Goal: Information Seeking & Learning: Check status

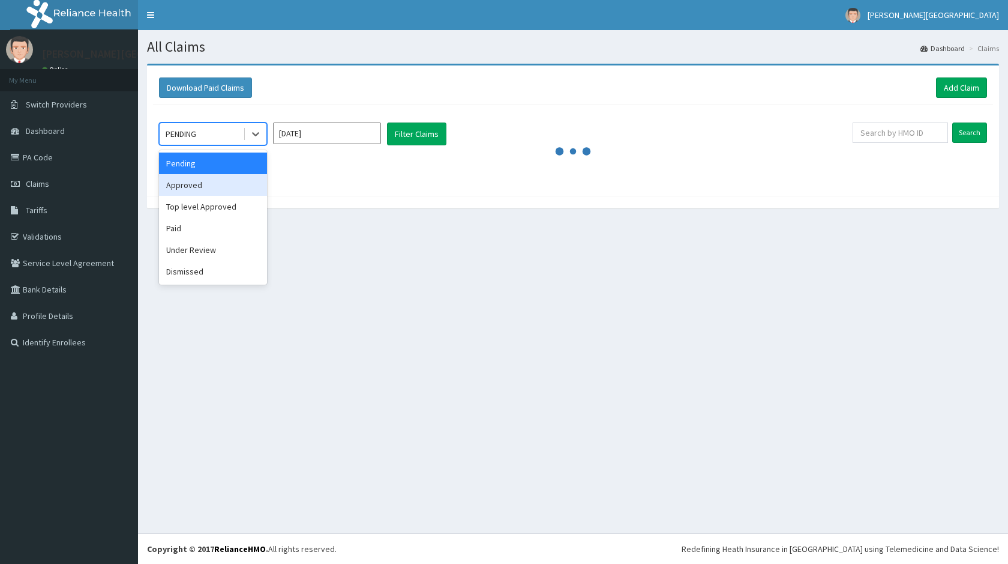
click at [213, 182] on div "Approved" at bounding box center [213, 185] width 108 height 22
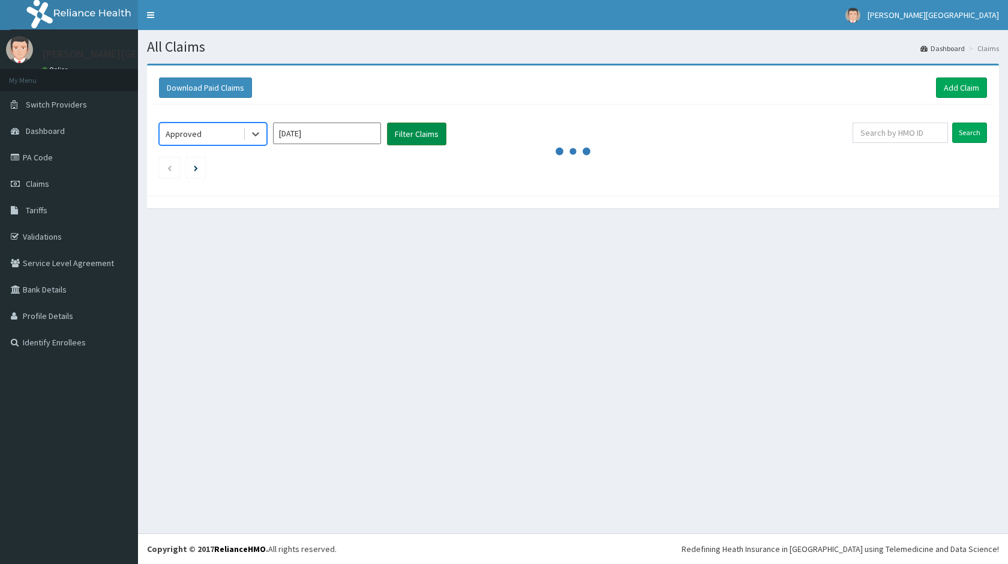
click at [417, 130] on button "Filter Claims" at bounding box center [416, 133] width 59 height 23
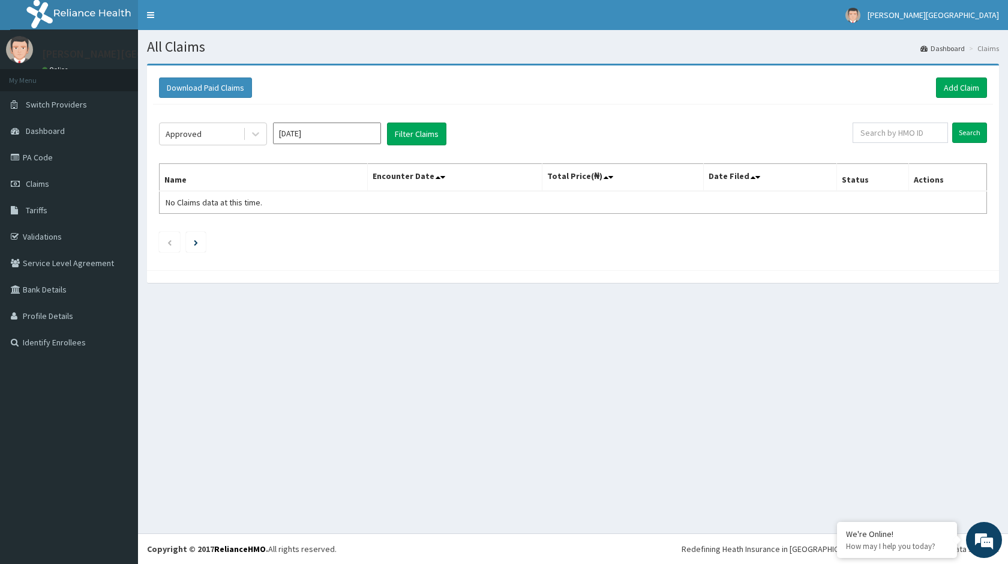
click at [359, 131] on input "Aug 2025" at bounding box center [327, 133] width 108 height 22
click at [293, 231] on div "Jul" at bounding box center [292, 233] width 24 height 22
type input "Jul 2025"
click at [421, 131] on button "Filter Claims" at bounding box center [416, 133] width 59 height 23
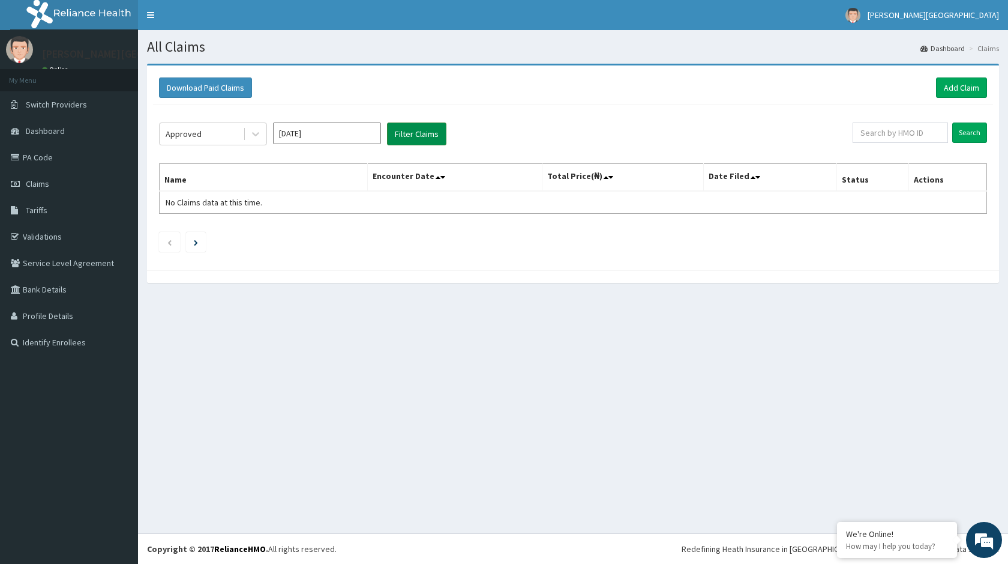
click at [421, 131] on button "Filter Claims" at bounding box center [416, 133] width 59 height 23
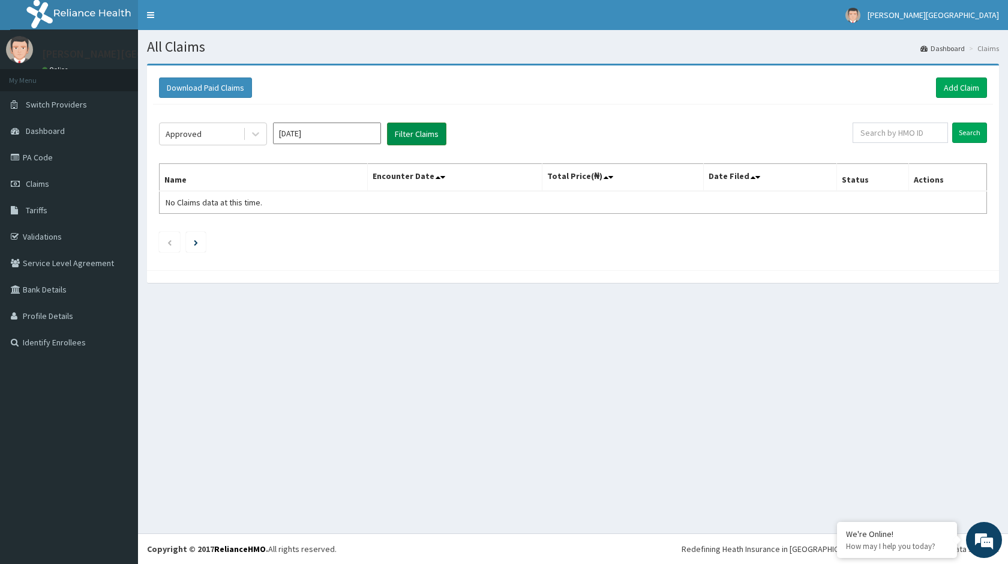
click at [421, 131] on button "Filter Claims" at bounding box center [416, 133] width 59 height 23
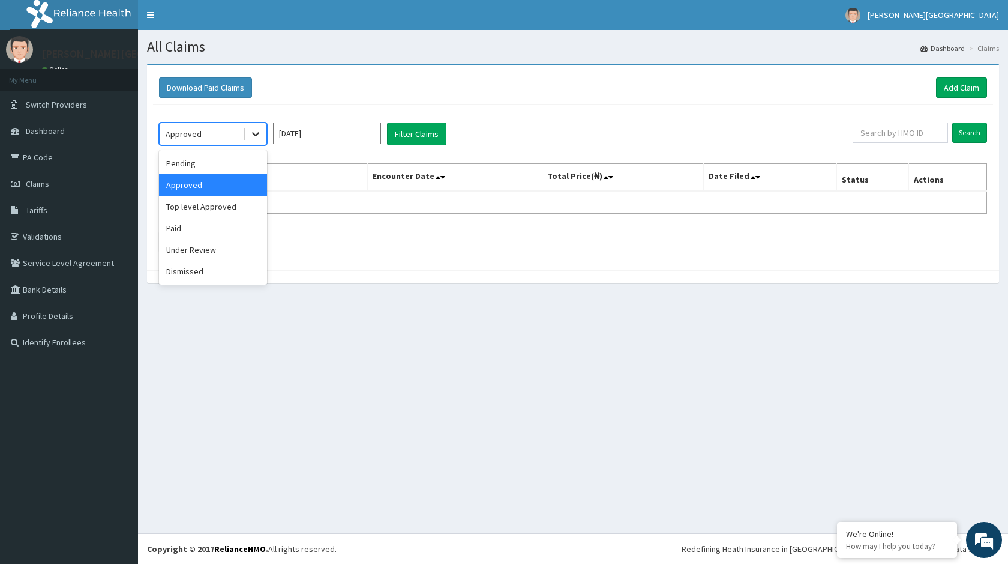
click at [259, 133] on icon at bounding box center [256, 134] width 12 height 12
click at [216, 183] on div "Approved" at bounding box center [213, 185] width 108 height 22
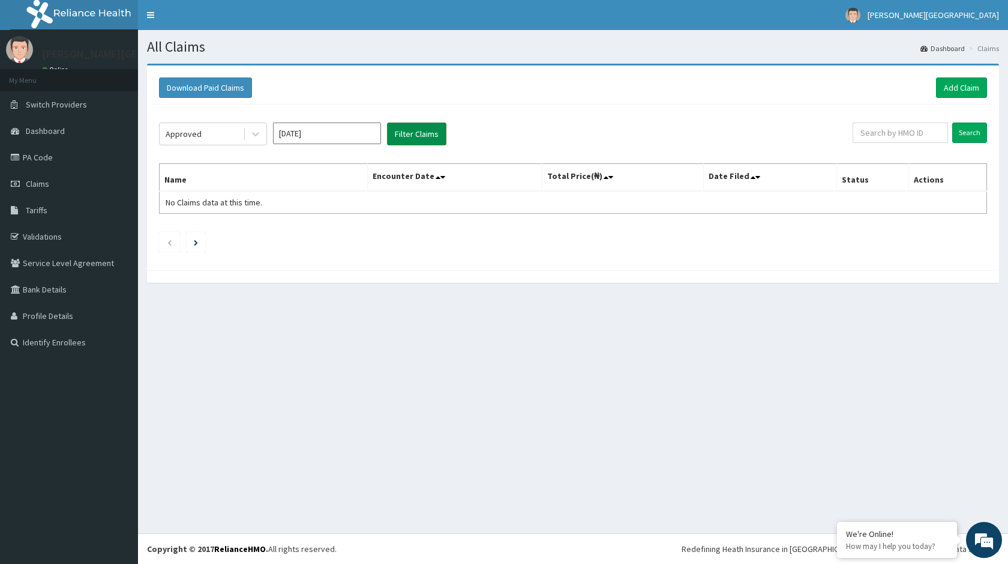
click at [409, 131] on button "Filter Claims" at bounding box center [416, 133] width 59 height 23
click at [254, 133] on icon at bounding box center [256, 134] width 12 height 12
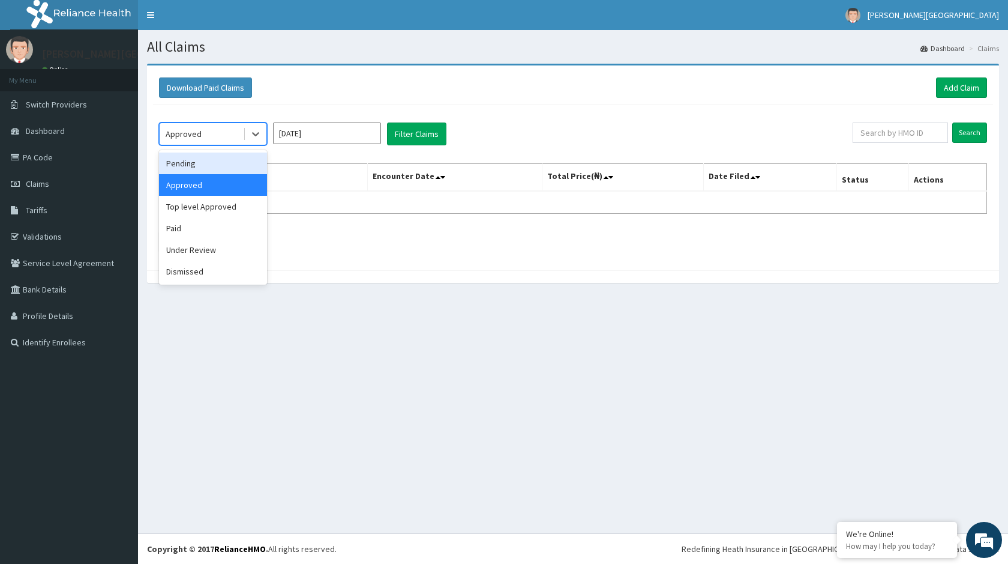
click at [219, 163] on div "Pending" at bounding box center [213, 163] width 108 height 22
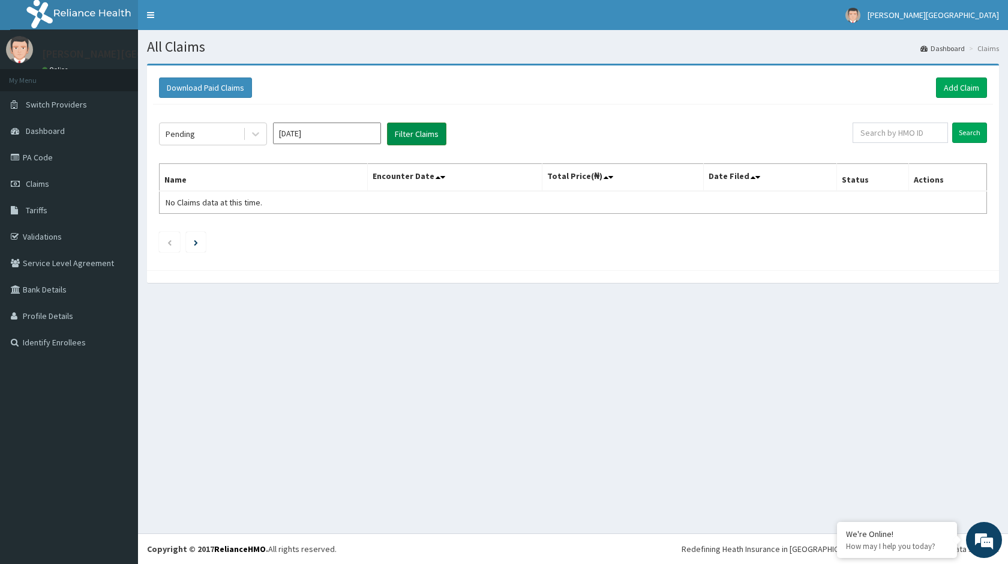
click at [411, 135] on button "Filter Claims" at bounding box center [416, 133] width 59 height 23
click at [415, 131] on button "Filter Claims" at bounding box center [416, 133] width 59 height 23
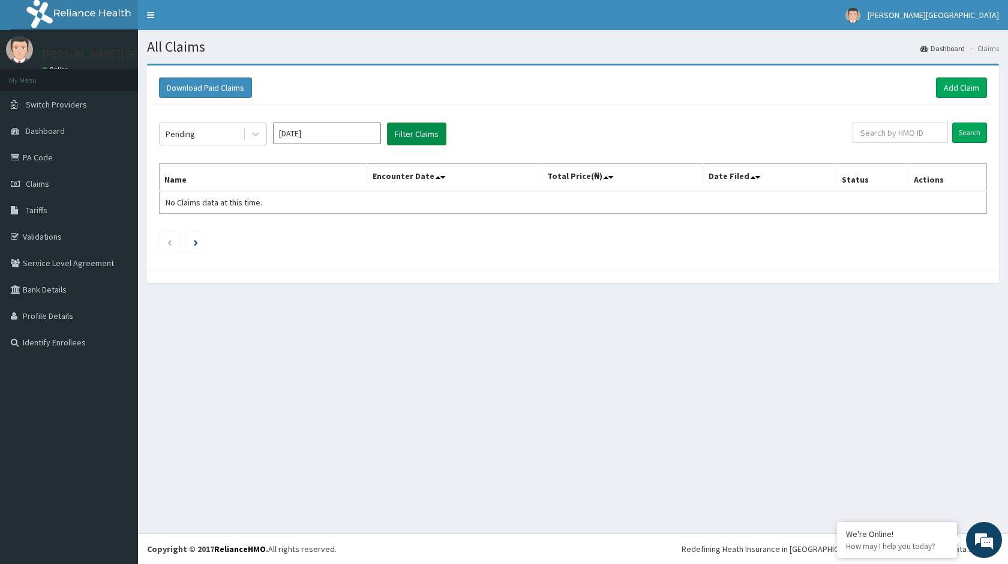
click at [415, 131] on button "Filter Claims" at bounding box center [416, 133] width 59 height 23
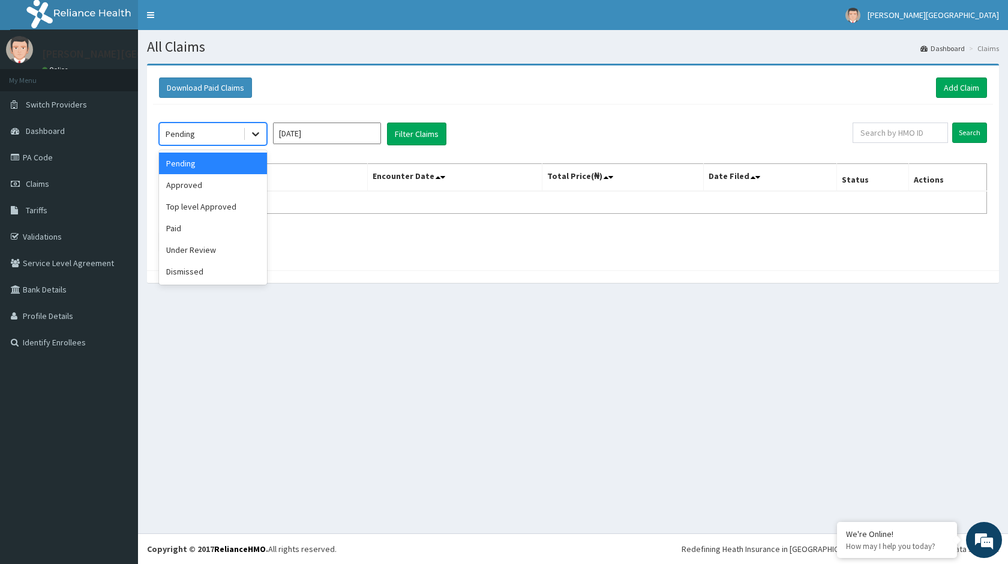
click at [256, 131] on icon at bounding box center [256, 134] width 12 height 12
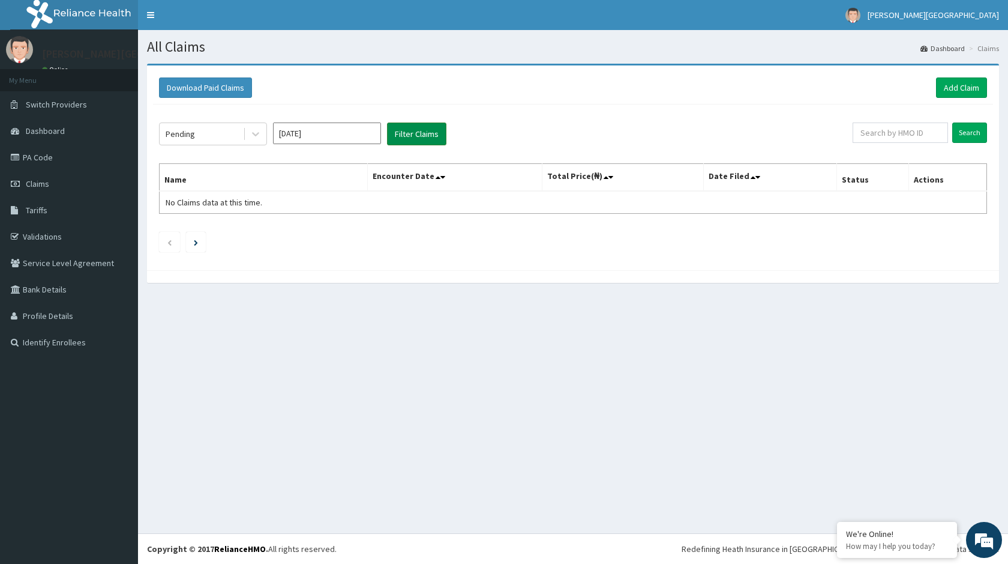
click at [425, 131] on button "Filter Claims" at bounding box center [416, 133] width 59 height 23
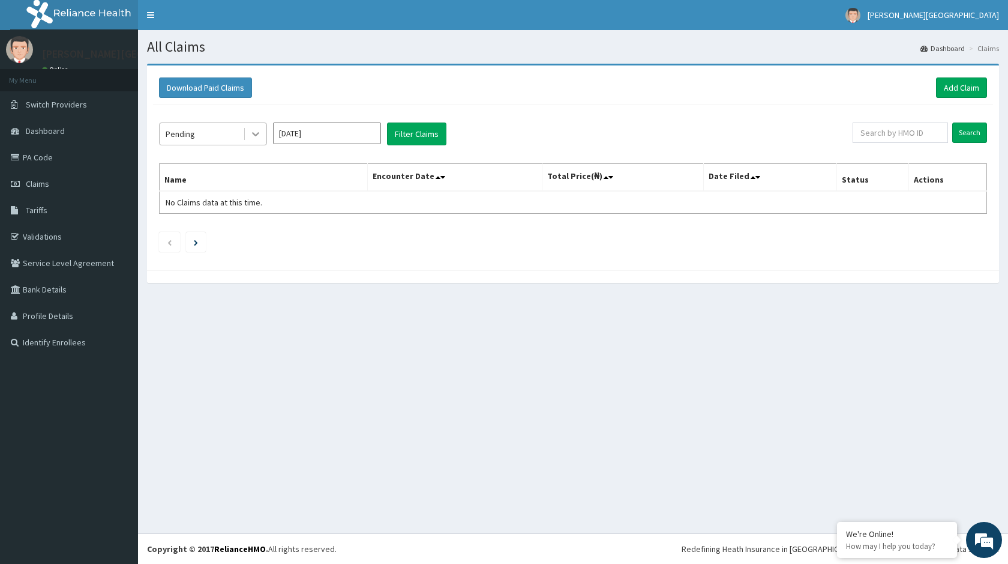
click at [259, 131] on icon at bounding box center [256, 134] width 12 height 12
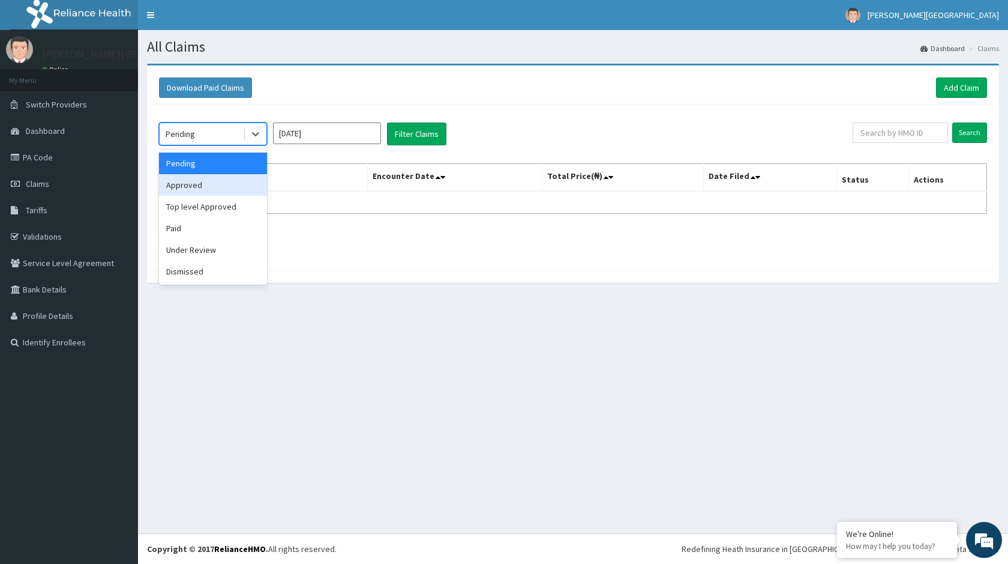
click at [221, 184] on div "Approved" at bounding box center [213, 185] width 108 height 22
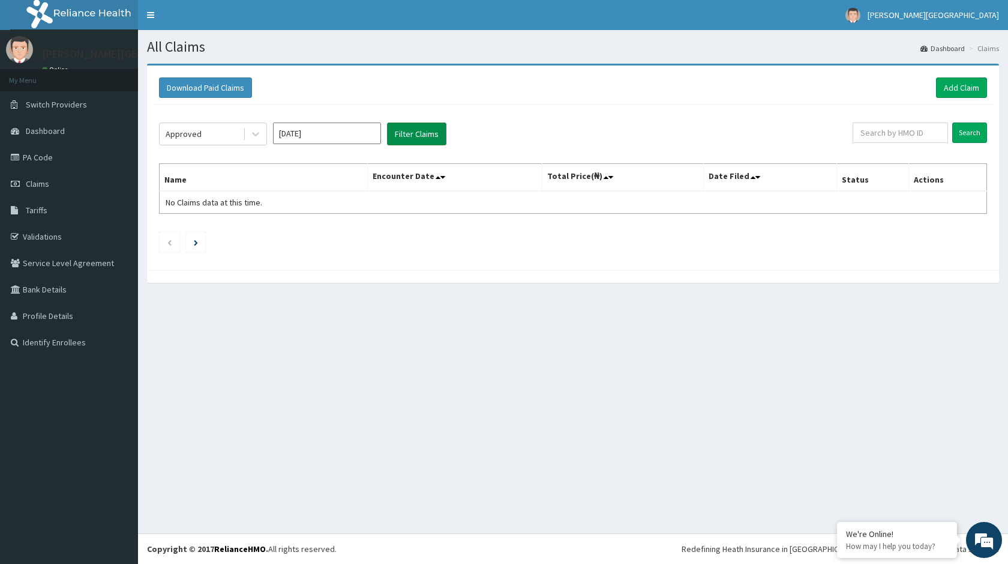
click at [413, 133] on button "Filter Claims" at bounding box center [416, 133] width 59 height 23
click at [414, 134] on button "Filter Claims" at bounding box center [416, 133] width 59 height 23
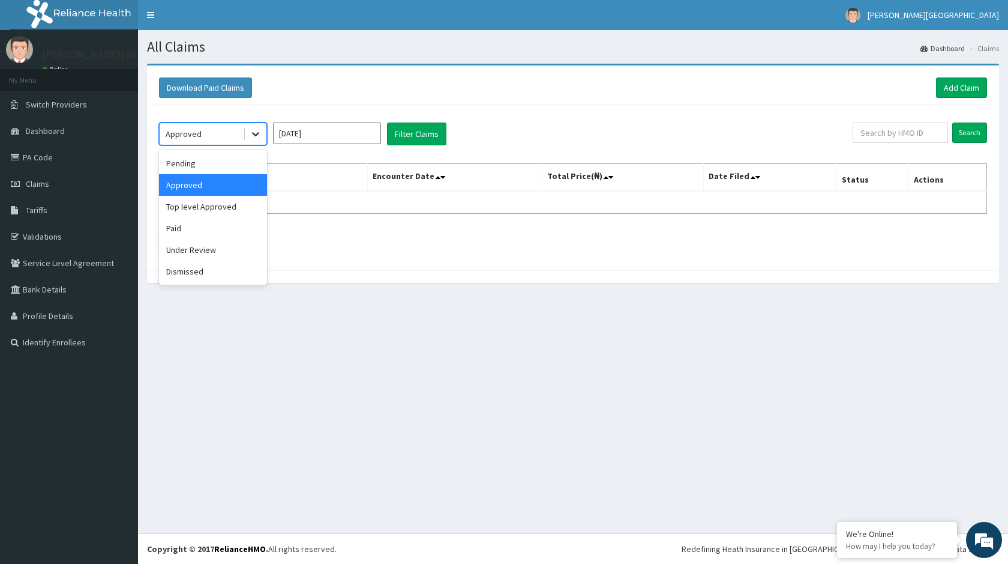
click at [256, 133] on icon at bounding box center [256, 134] width 12 height 12
click at [203, 206] on div "Top level Approved" at bounding box center [213, 207] width 108 height 22
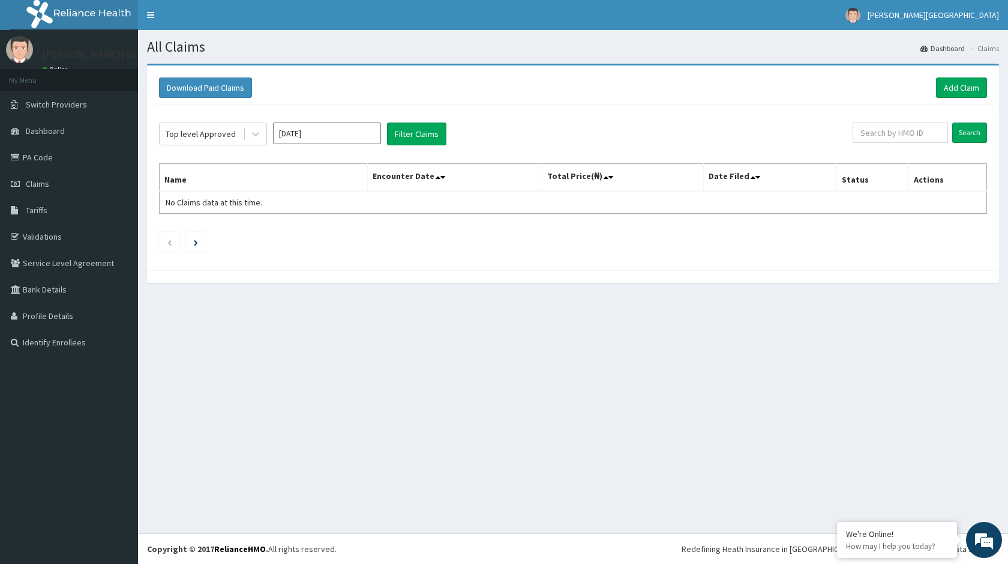
click at [432, 122] on div "Top level Approved Jul 2025 Filter Claims Search Name Encounter Date Total Pric…" at bounding box center [573, 184] width 840 height 160
click at [429, 128] on button "Filter Claims" at bounding box center [416, 133] width 59 height 23
click at [427, 130] on button "Filter Claims" at bounding box center [416, 133] width 59 height 23
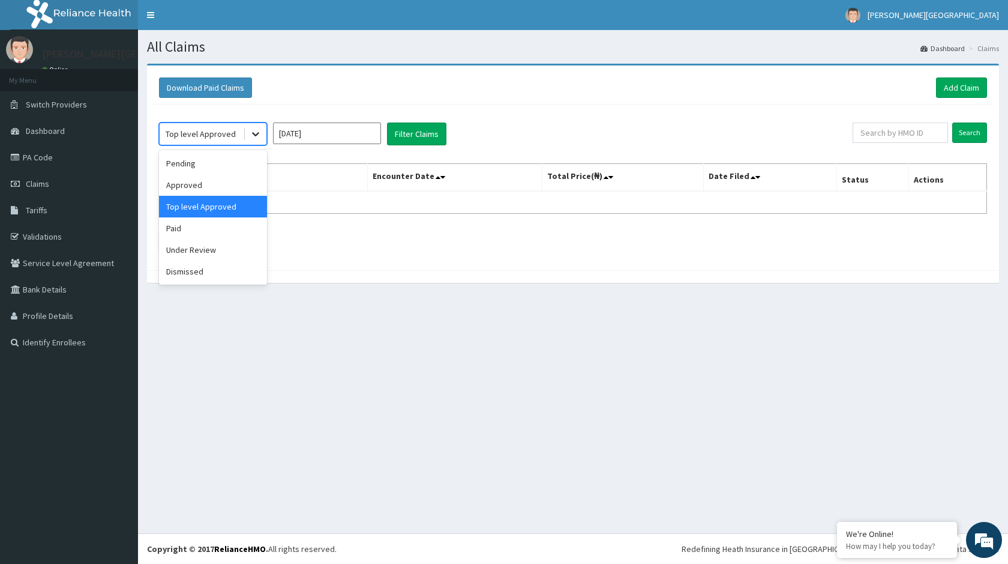
click at [256, 134] on icon at bounding box center [255, 135] width 7 height 4
click at [183, 226] on div "Paid" at bounding box center [213, 228] width 108 height 22
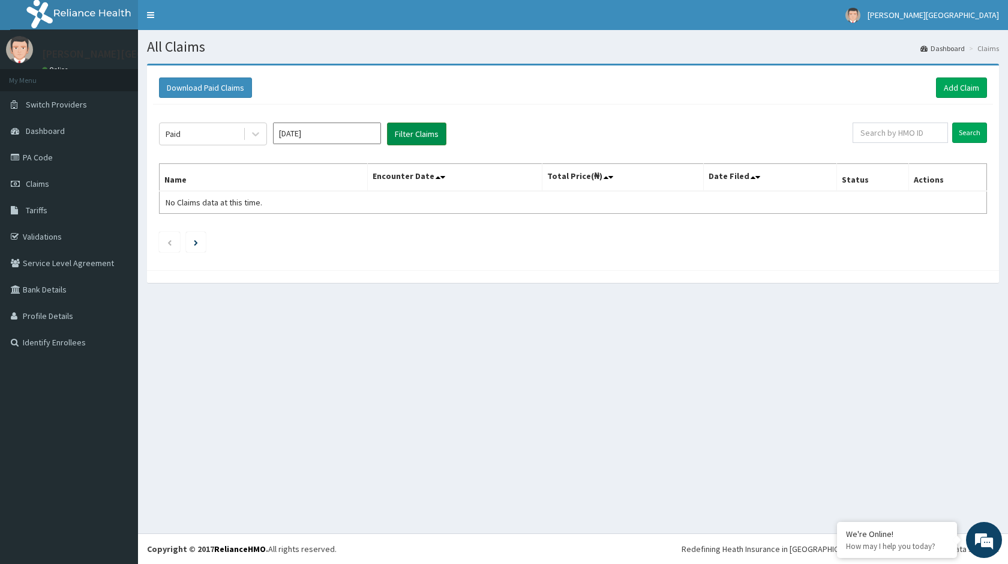
click at [406, 134] on button "Filter Claims" at bounding box center [416, 133] width 59 height 23
click at [412, 127] on button "Filter Claims" at bounding box center [416, 133] width 59 height 23
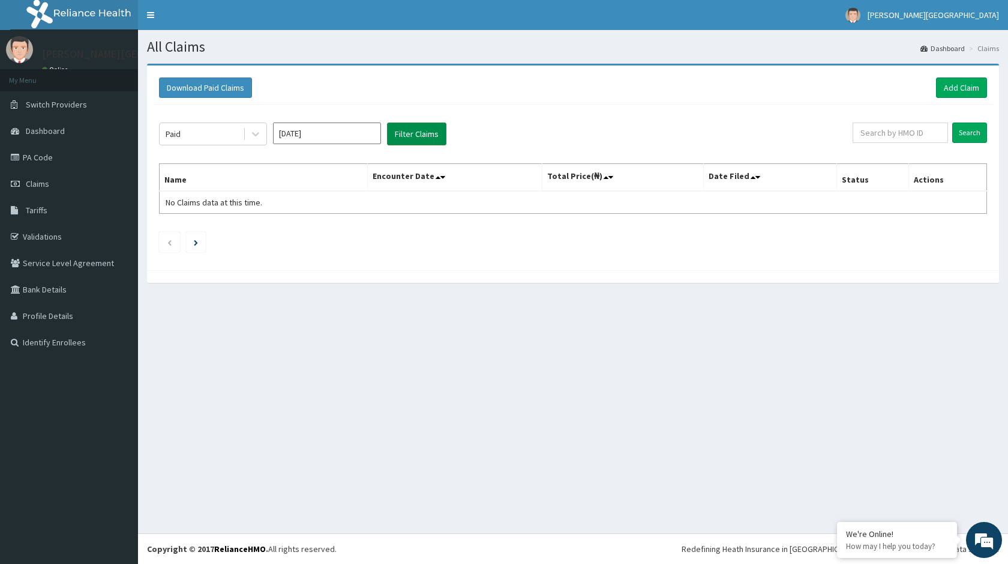
click at [409, 133] on button "Filter Claims" at bounding box center [416, 133] width 59 height 23
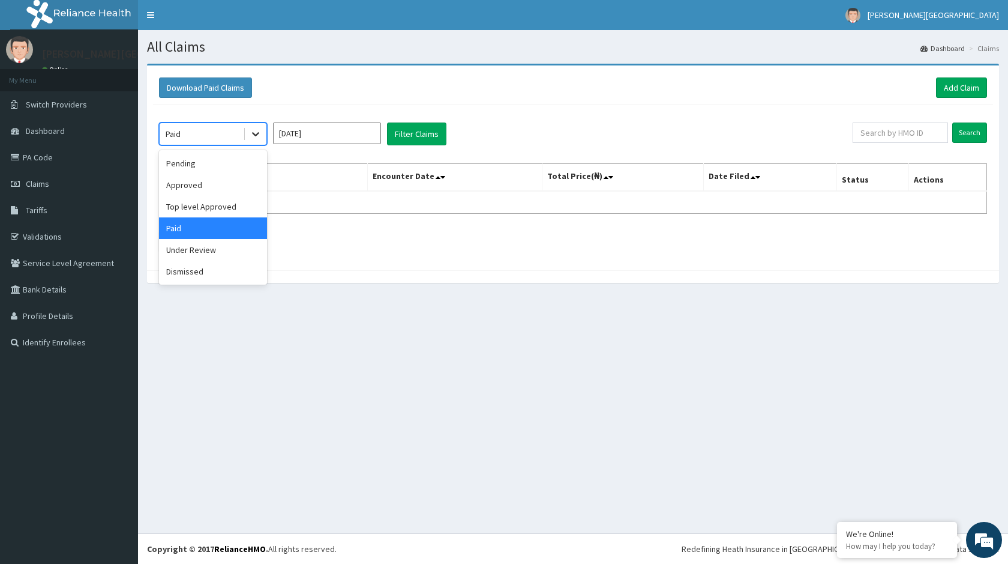
click at [259, 136] on icon at bounding box center [256, 134] width 12 height 12
drag, startPoint x: 202, startPoint y: 250, endPoint x: 279, endPoint y: 202, distance: 90.6
click at [203, 250] on div "Under Review" at bounding box center [213, 250] width 108 height 22
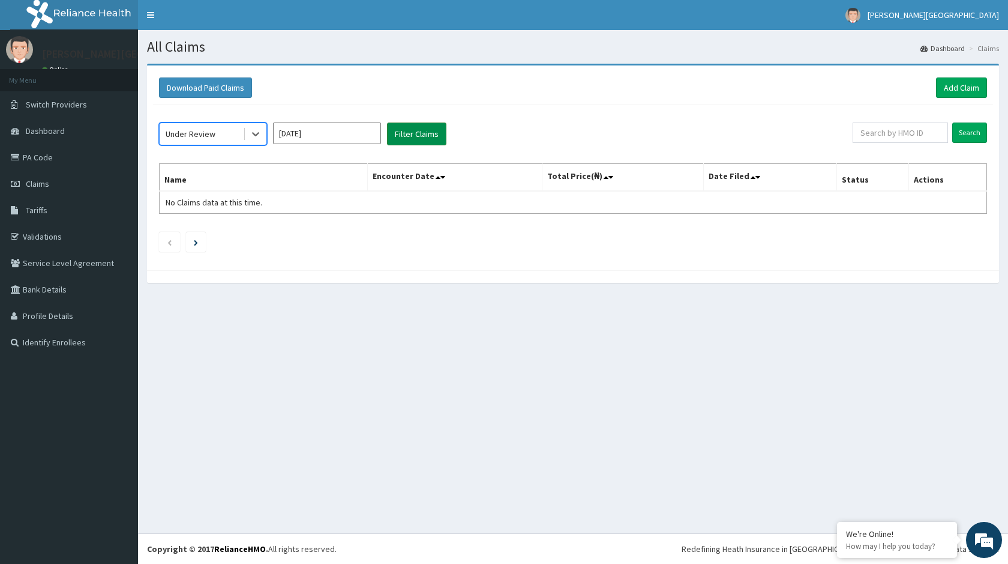
click at [409, 133] on button "Filter Claims" at bounding box center [416, 133] width 59 height 23
click at [412, 128] on button "Filter Claims" at bounding box center [416, 133] width 59 height 23
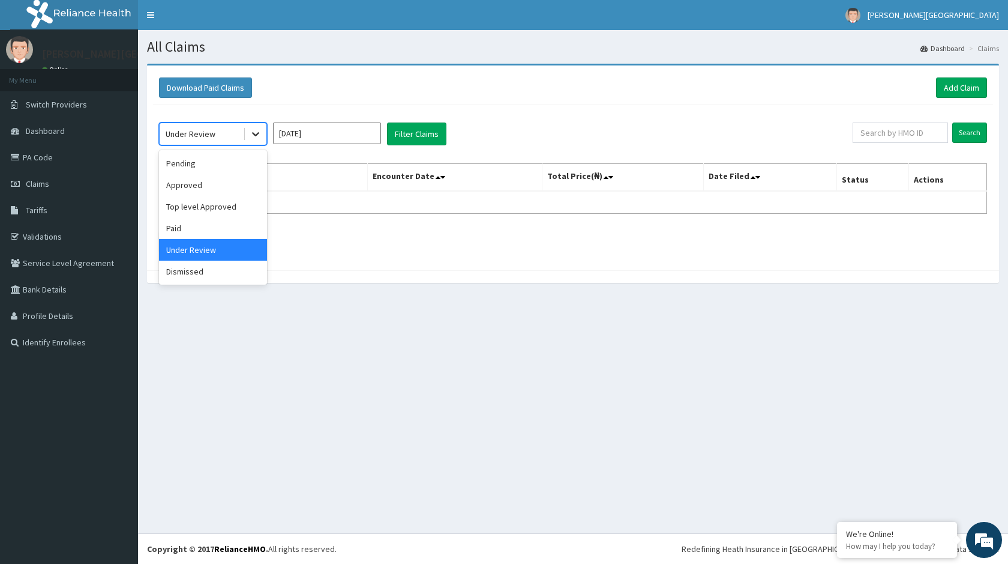
click at [253, 131] on icon at bounding box center [256, 134] width 12 height 12
click at [206, 272] on div "Dismissed" at bounding box center [213, 271] width 108 height 22
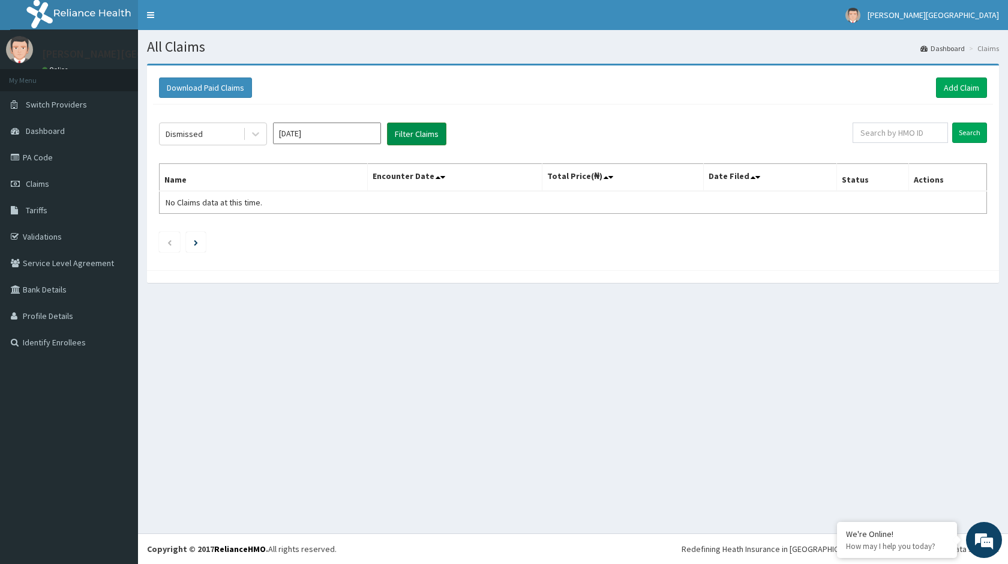
click at [415, 136] on button "Filter Claims" at bounding box center [416, 133] width 59 height 23
click at [424, 121] on div "Dismissed Jul 2025 Filter Claims Search Name Encounter Date Total Price(₦) Date…" at bounding box center [573, 184] width 840 height 160
click at [38, 234] on link "Validations" at bounding box center [69, 236] width 138 height 26
click at [34, 236] on link "Validations" at bounding box center [69, 236] width 138 height 26
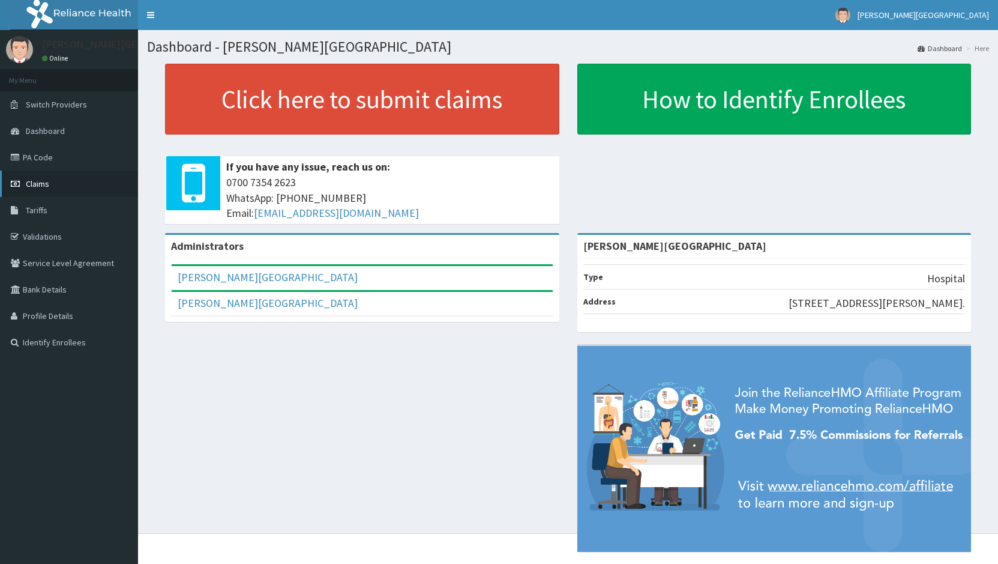
click at [38, 185] on span "Claims" at bounding box center [37, 183] width 23 height 11
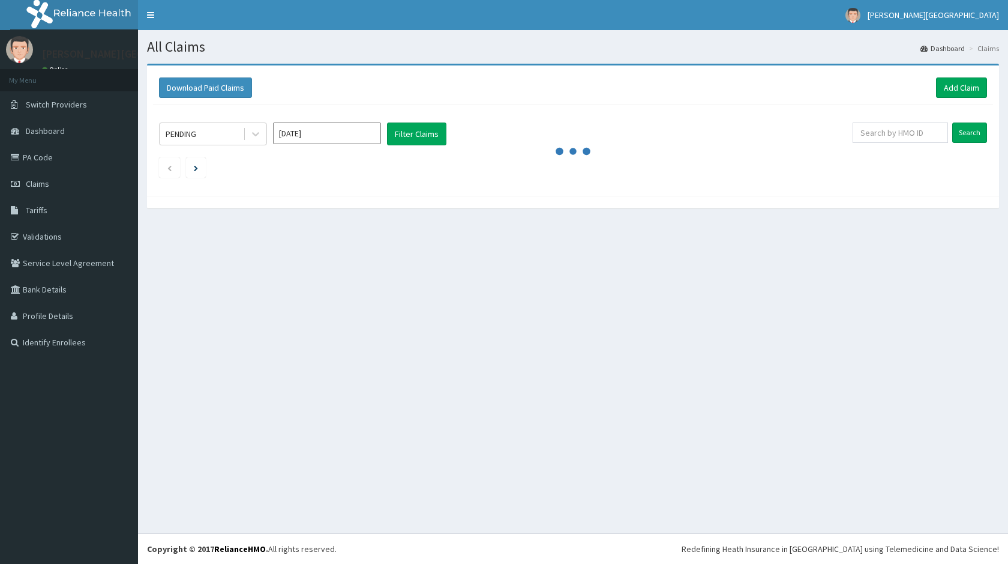
click at [308, 136] on input "[DATE]" at bounding box center [327, 133] width 108 height 22
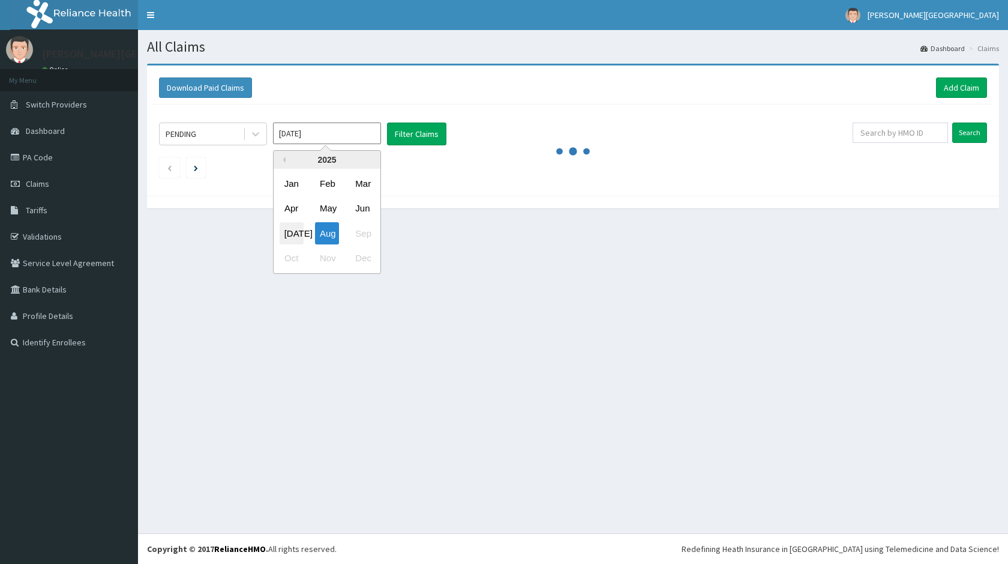
click at [288, 229] on div "Jul" at bounding box center [292, 233] width 24 height 22
type input "Jul 2025"
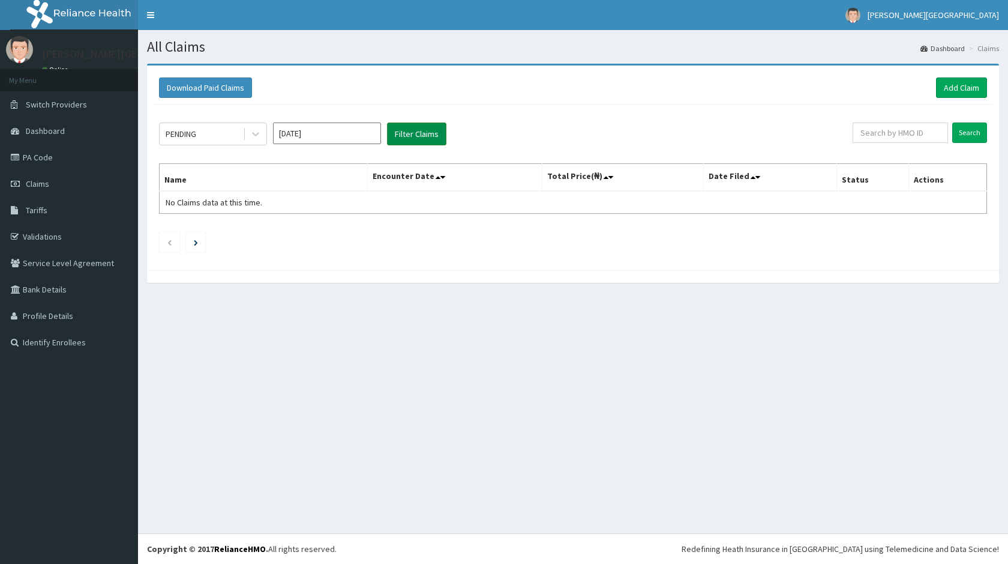
click at [413, 131] on button "Filter Claims" at bounding box center [416, 133] width 59 height 23
click at [423, 136] on button "Filter Claims" at bounding box center [416, 133] width 59 height 23
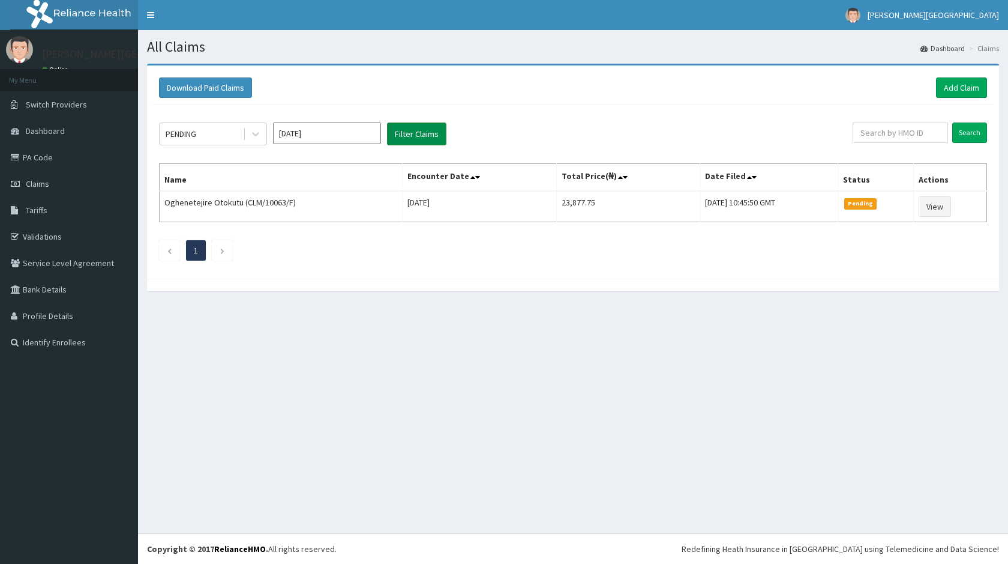
click at [423, 136] on button "Filter Claims" at bounding box center [416, 133] width 59 height 23
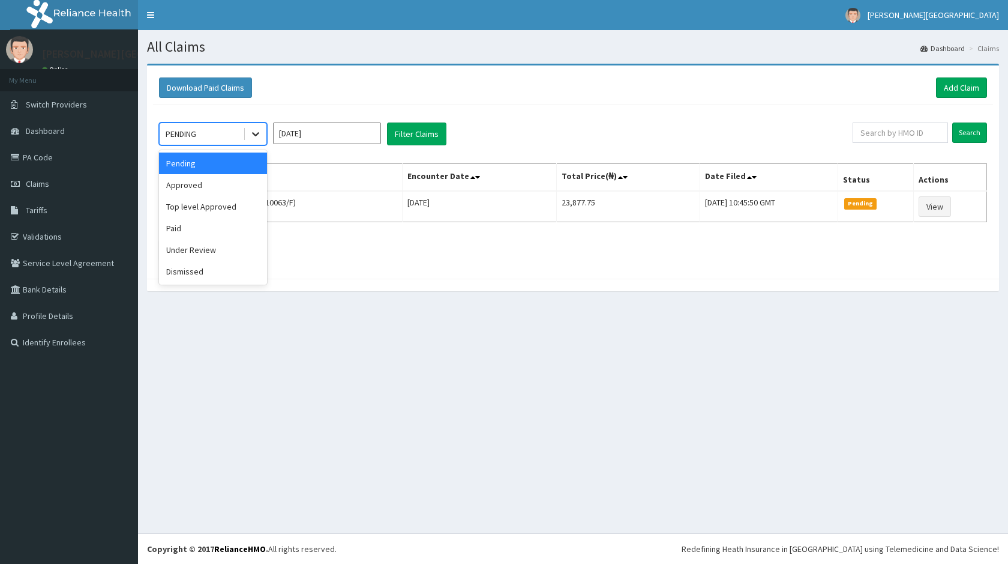
click at [250, 136] on icon at bounding box center [256, 134] width 12 height 12
click at [191, 185] on div "Approved" at bounding box center [213, 185] width 108 height 22
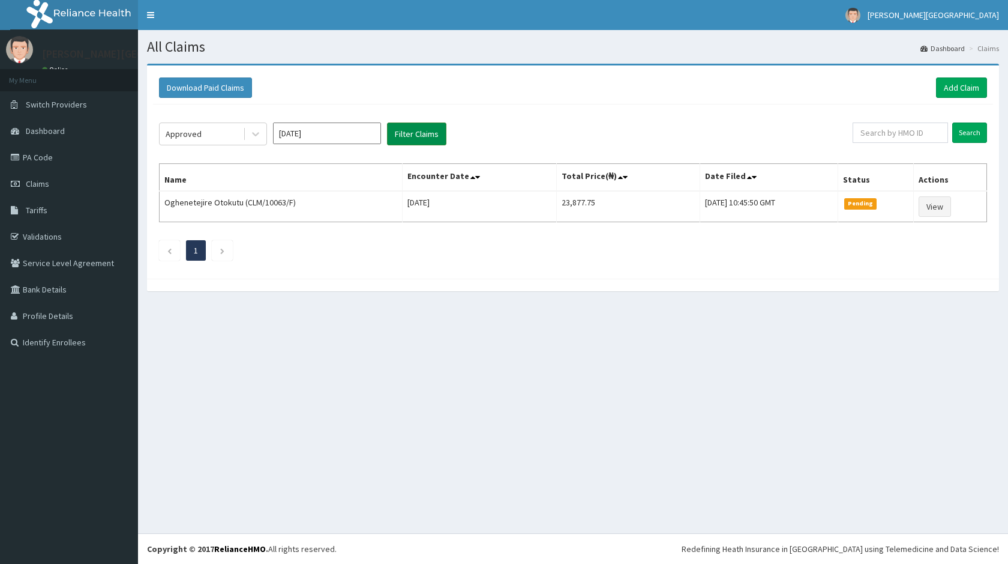
click at [420, 136] on button "Filter Claims" at bounding box center [416, 133] width 59 height 23
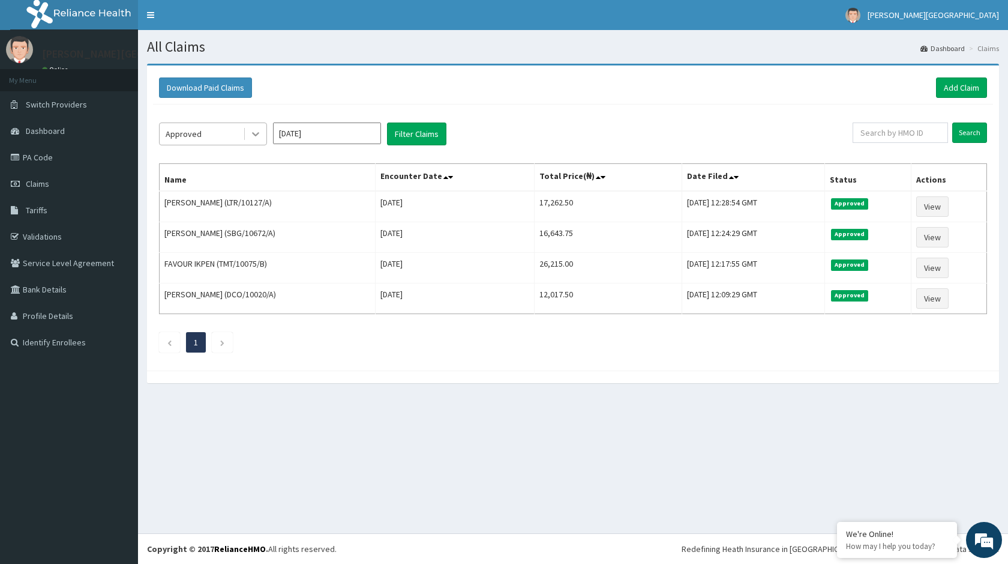
click at [260, 131] on icon at bounding box center [256, 134] width 12 height 12
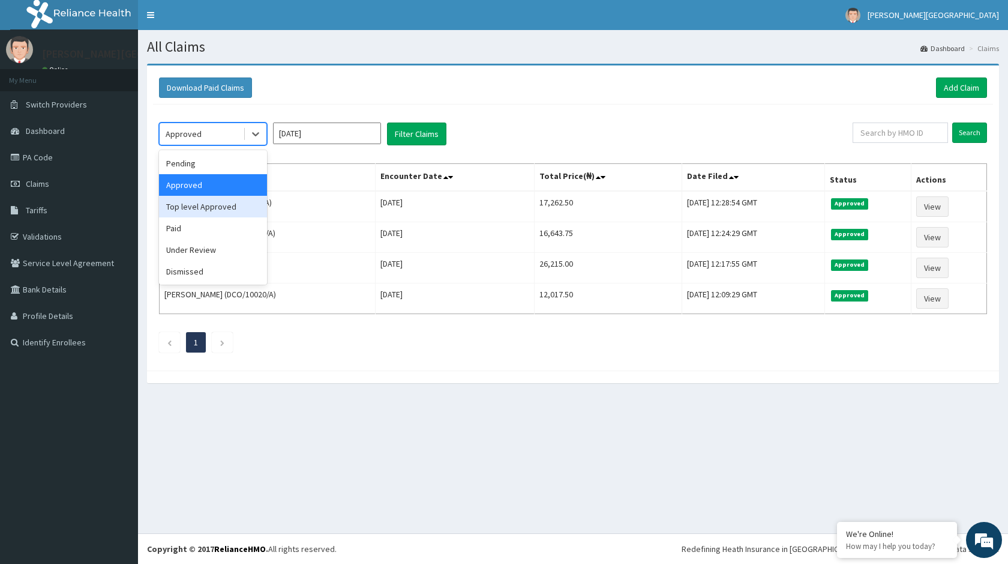
click at [204, 207] on div "Top level Approved" at bounding box center [213, 207] width 108 height 22
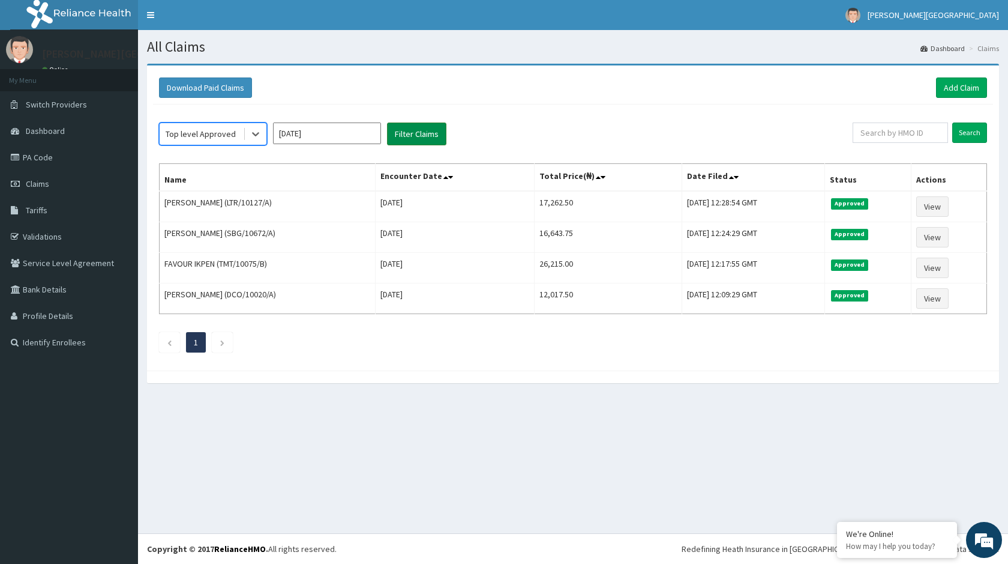
click at [421, 131] on button "Filter Claims" at bounding box center [416, 133] width 59 height 23
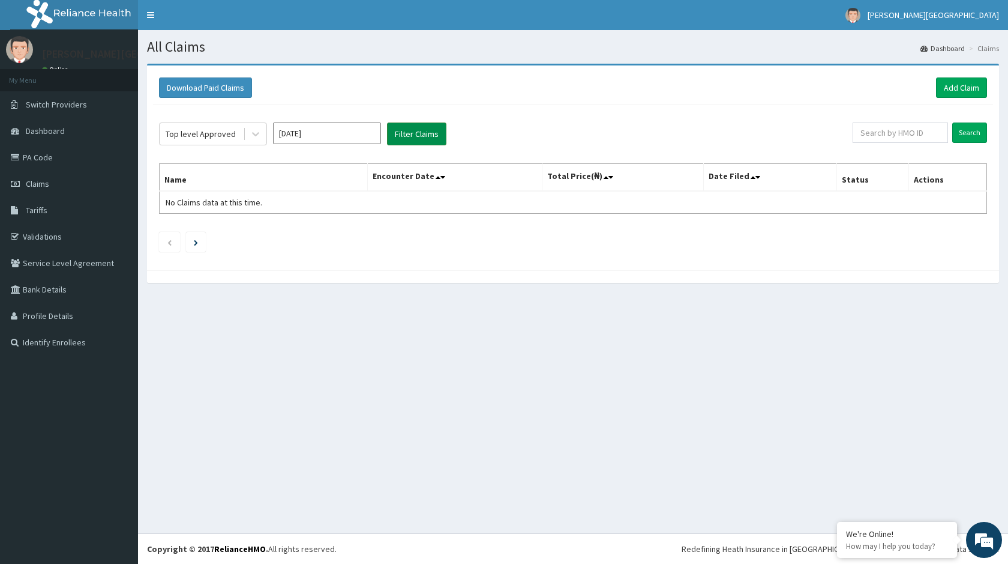
click at [421, 131] on button "Filter Claims" at bounding box center [416, 133] width 59 height 23
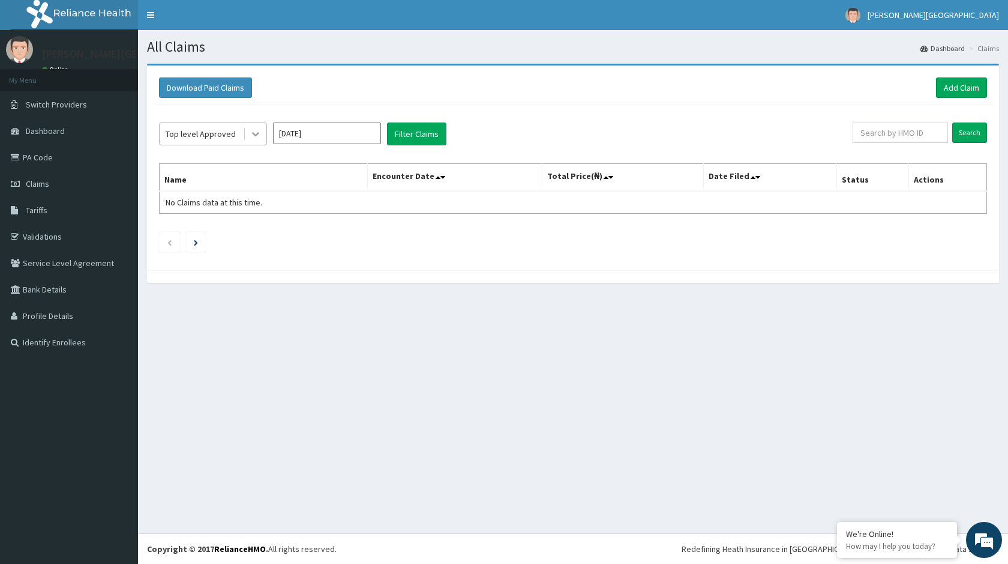
click at [259, 136] on icon at bounding box center [256, 134] width 12 height 12
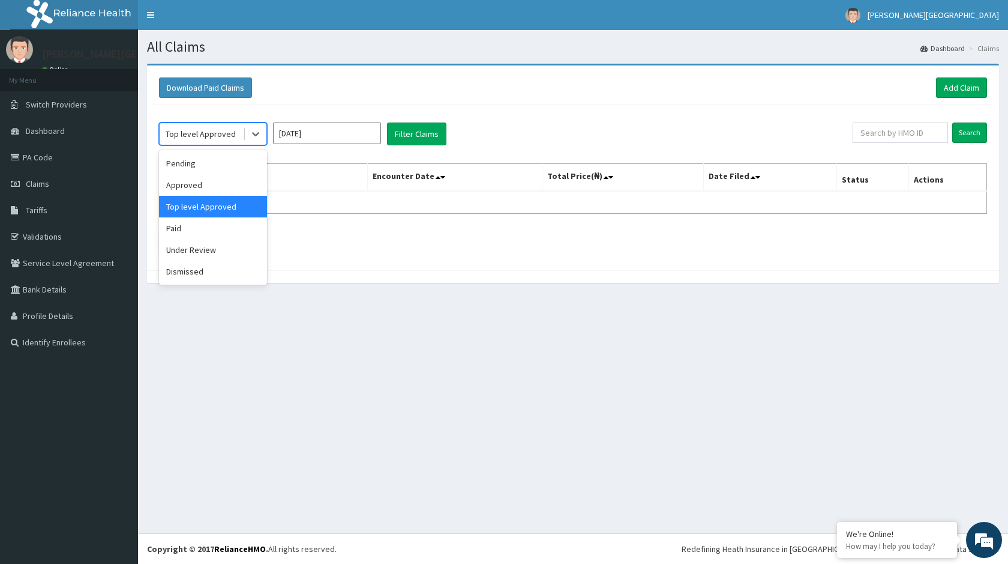
click at [201, 211] on div "Top level Approved" at bounding box center [213, 207] width 108 height 22
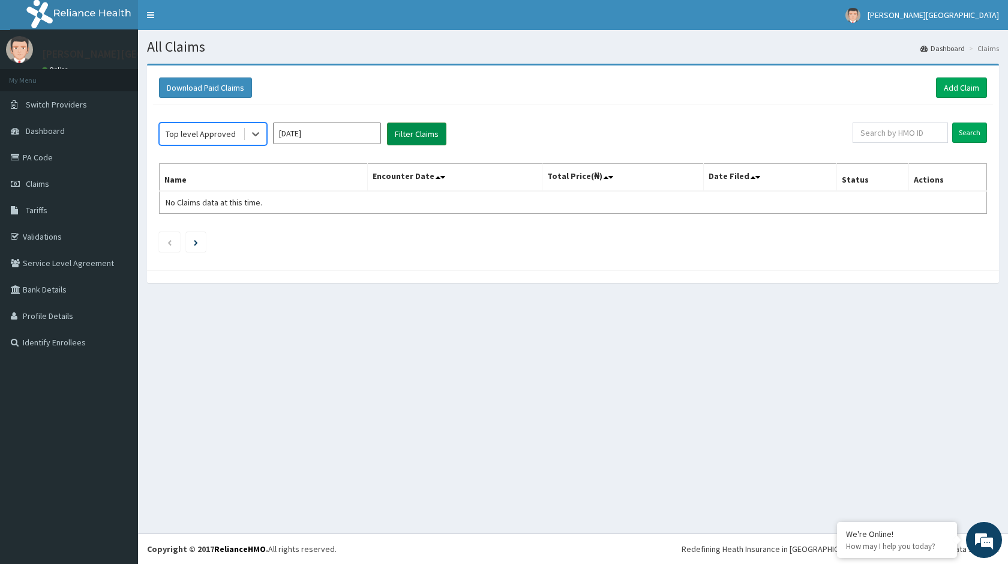
click at [417, 133] on button "Filter Claims" at bounding box center [416, 133] width 59 height 23
click at [419, 129] on button "Filter Claims" at bounding box center [416, 133] width 59 height 23
click at [255, 133] on icon at bounding box center [256, 134] width 12 height 12
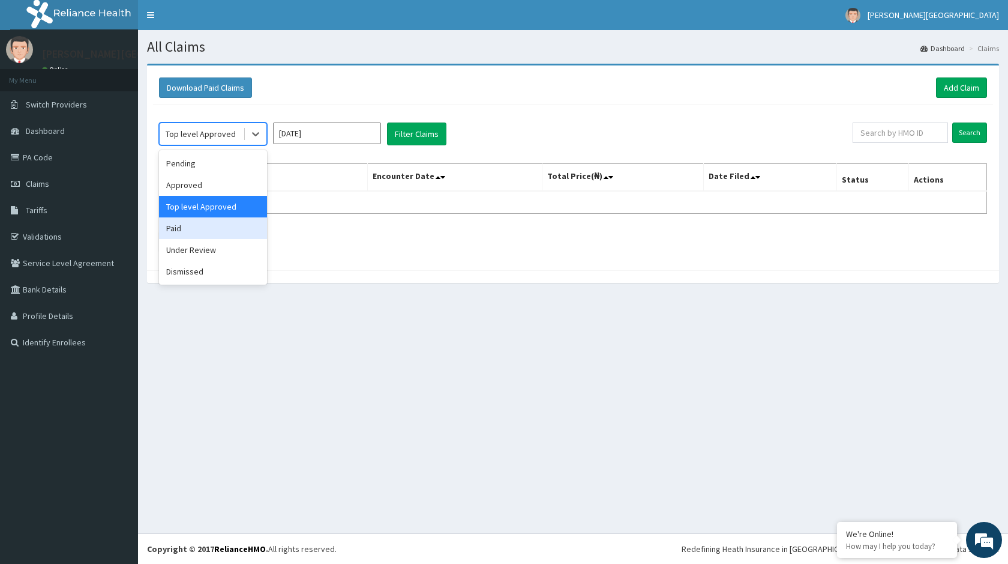
click at [193, 226] on div "Paid" at bounding box center [213, 228] width 108 height 22
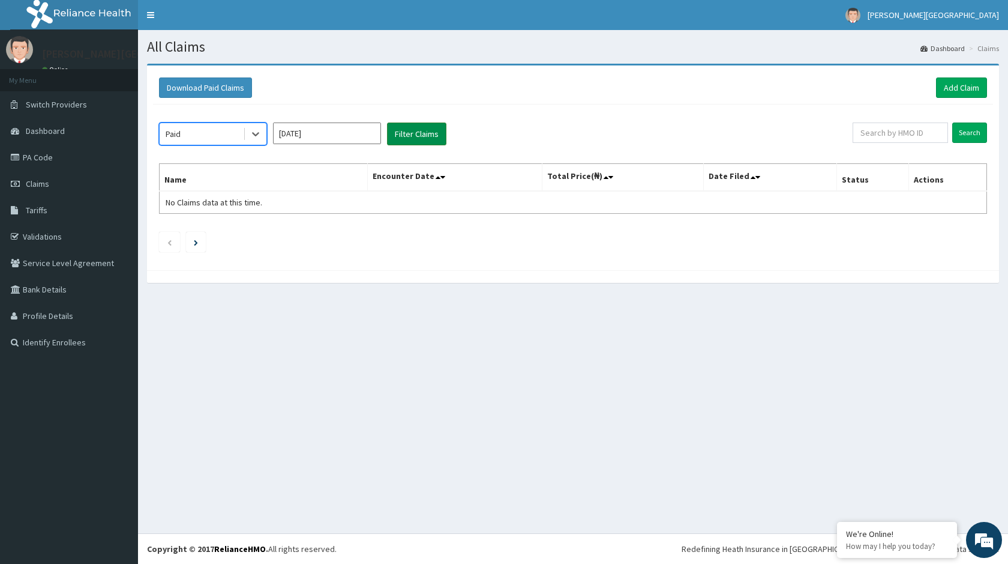
click at [417, 132] on button "Filter Claims" at bounding box center [416, 133] width 59 height 23
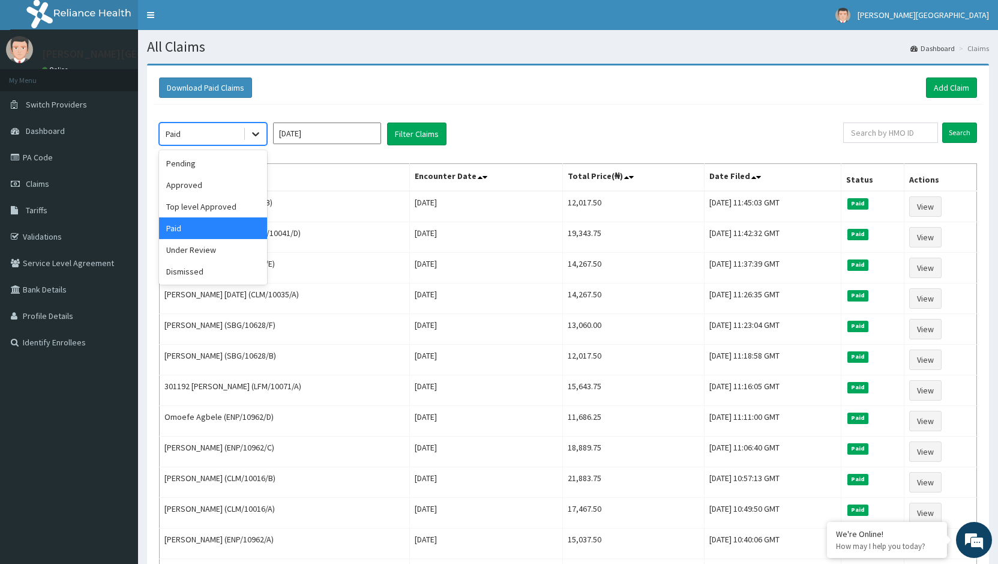
click at [257, 132] on icon at bounding box center [256, 134] width 12 height 12
click at [196, 164] on div "Pending" at bounding box center [213, 163] width 108 height 22
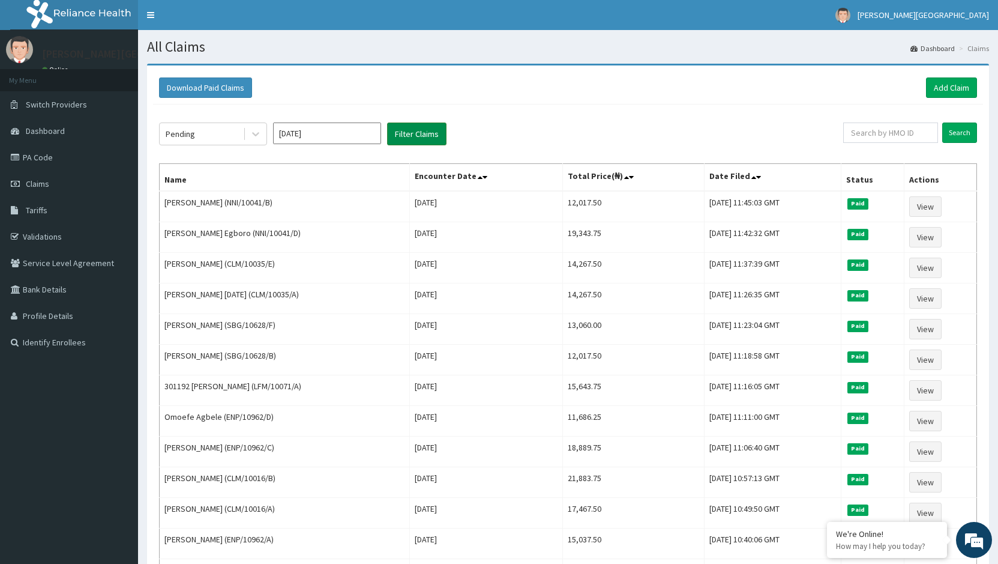
click at [408, 134] on button "Filter Claims" at bounding box center [416, 133] width 59 height 23
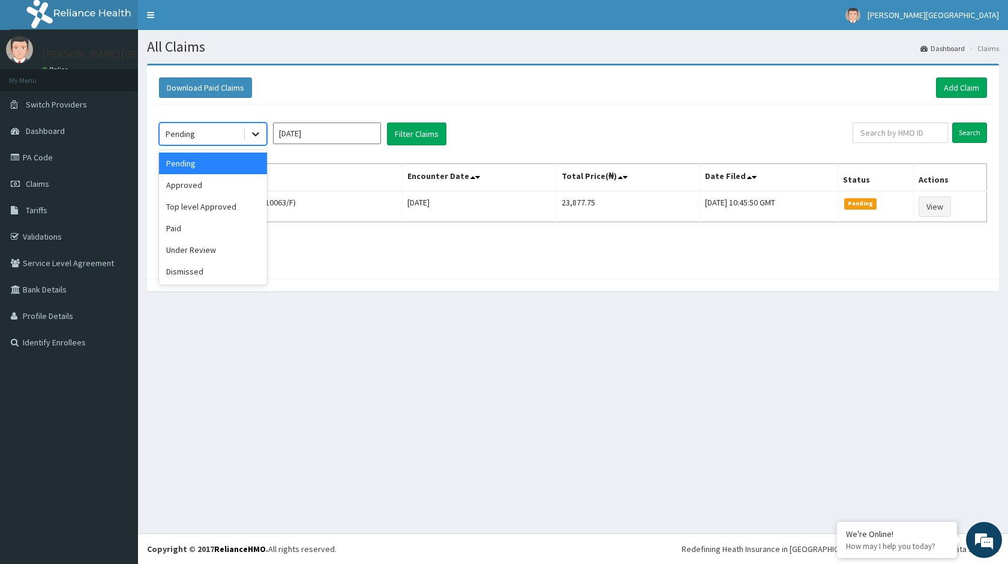
click at [257, 130] on icon at bounding box center [256, 134] width 12 height 12
click at [217, 206] on div "Top level Approved" at bounding box center [213, 207] width 108 height 22
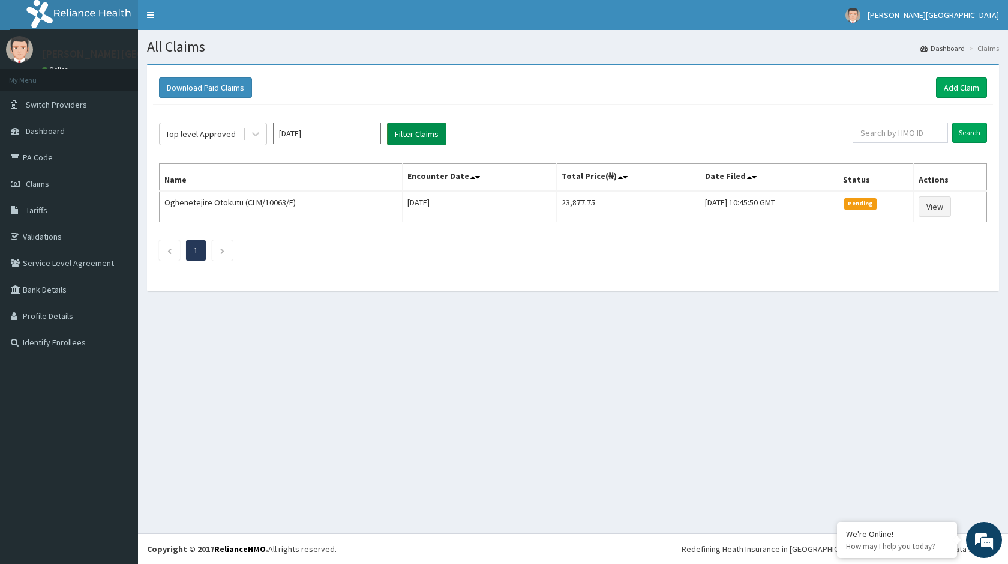
click at [425, 132] on button "Filter Claims" at bounding box center [416, 133] width 59 height 23
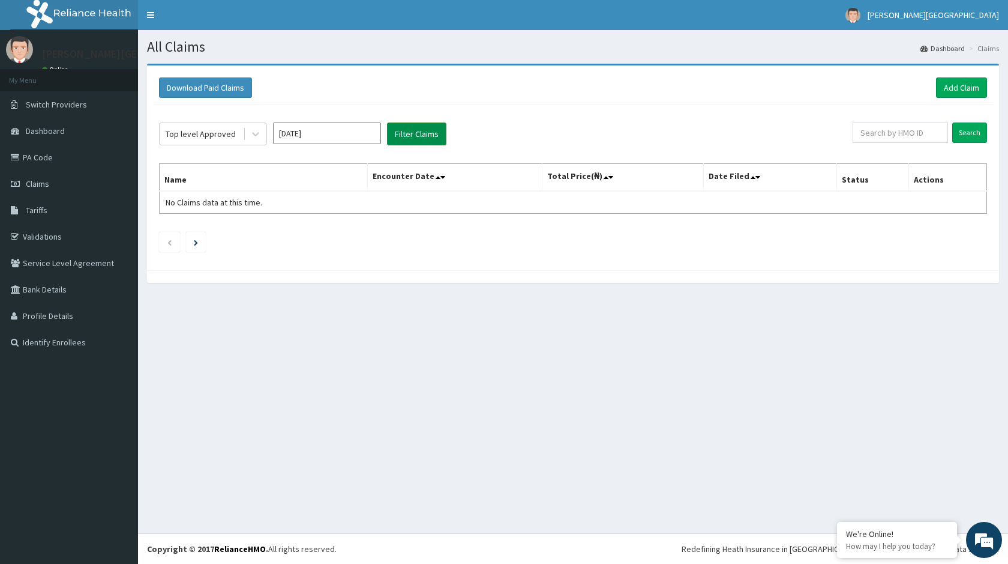
click at [425, 132] on button "Filter Claims" at bounding box center [416, 133] width 59 height 23
click at [253, 132] on icon at bounding box center [256, 134] width 12 height 12
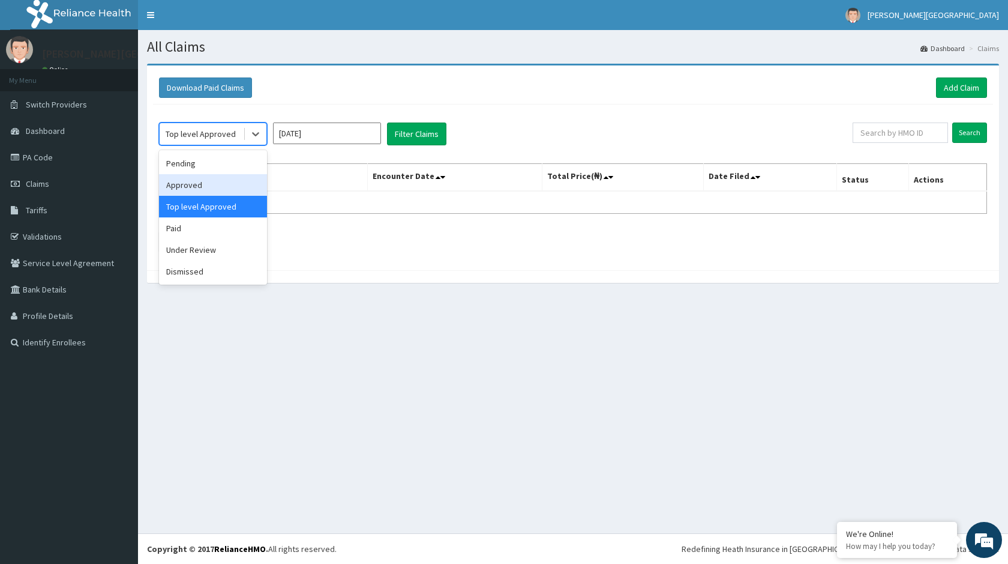
click at [234, 181] on div "Approved" at bounding box center [213, 185] width 108 height 22
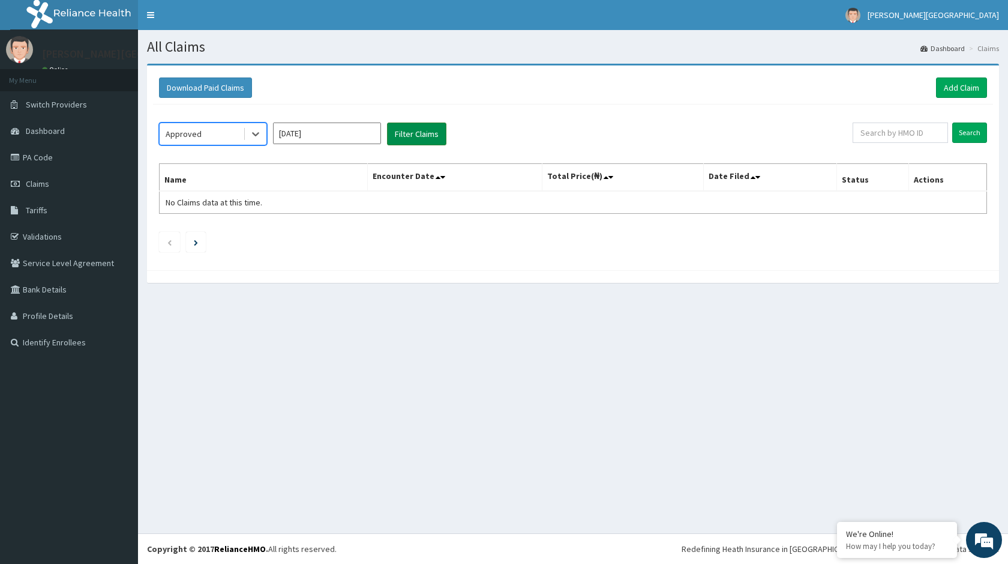
click at [421, 133] on button "Filter Claims" at bounding box center [416, 133] width 59 height 23
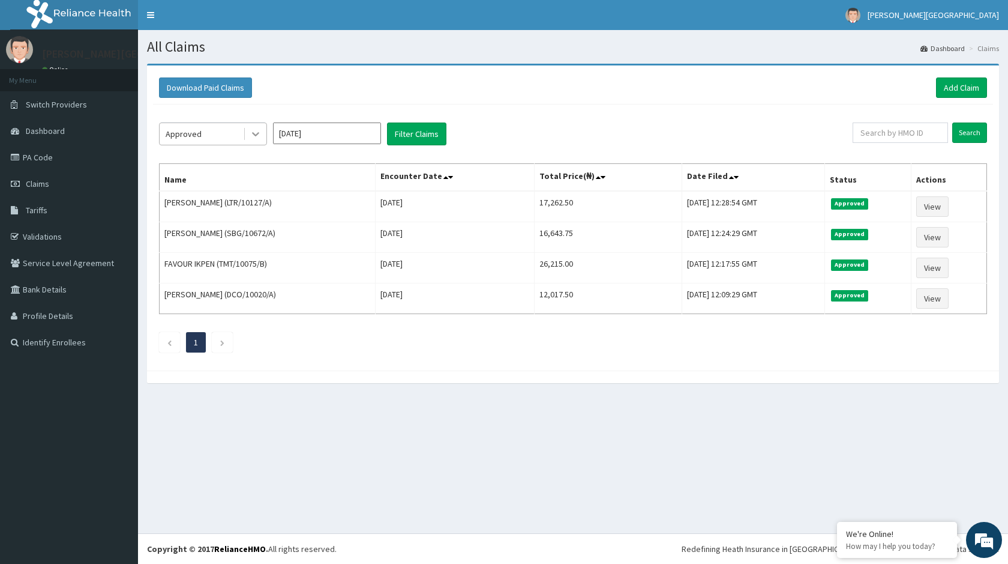
click at [250, 129] on icon at bounding box center [256, 134] width 12 height 12
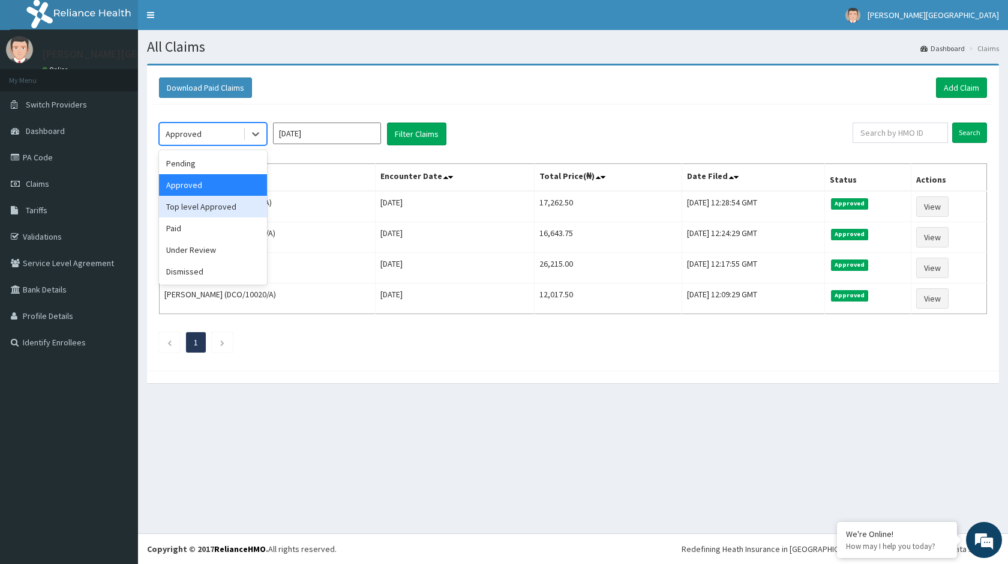
click at [211, 211] on div "Top level Approved" at bounding box center [213, 207] width 108 height 22
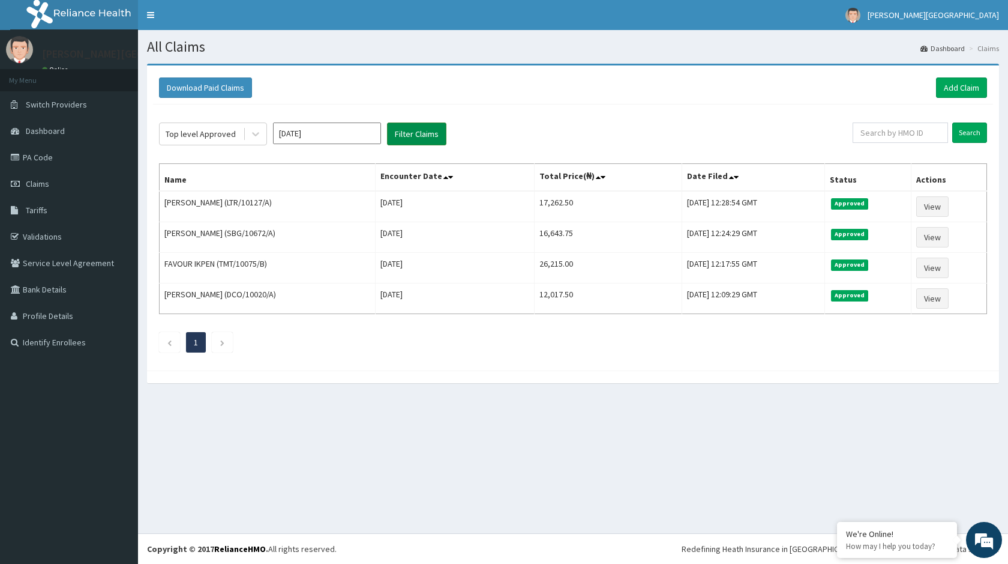
click at [417, 130] on button "Filter Claims" at bounding box center [416, 133] width 59 height 23
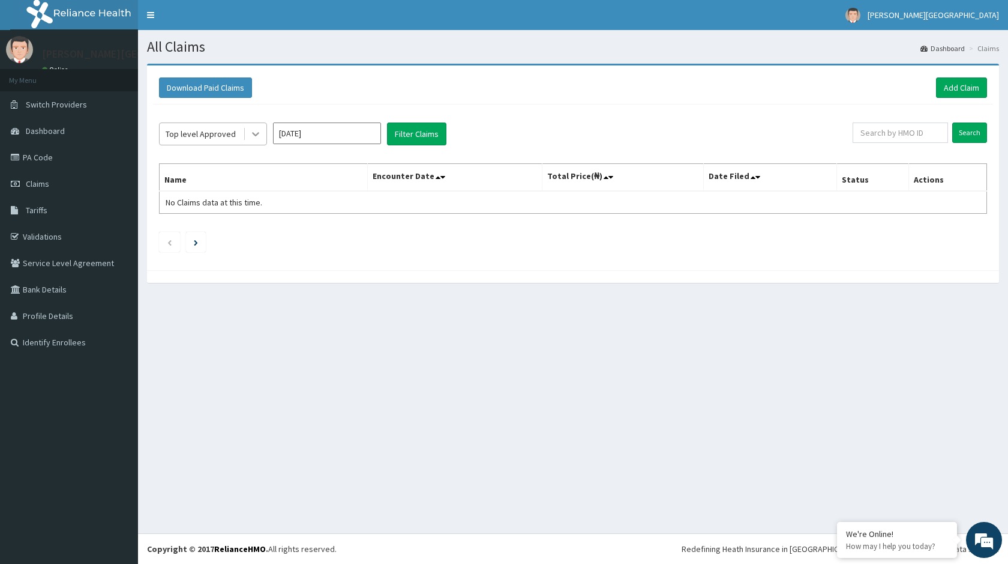
click at [254, 133] on icon at bounding box center [256, 134] width 12 height 12
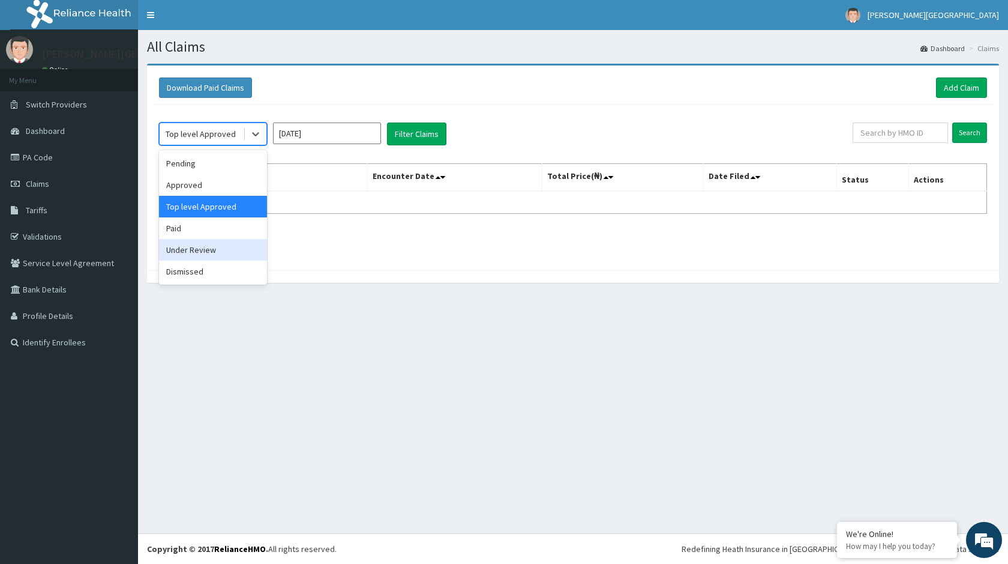
click at [206, 246] on div "Under Review" at bounding box center [213, 250] width 108 height 22
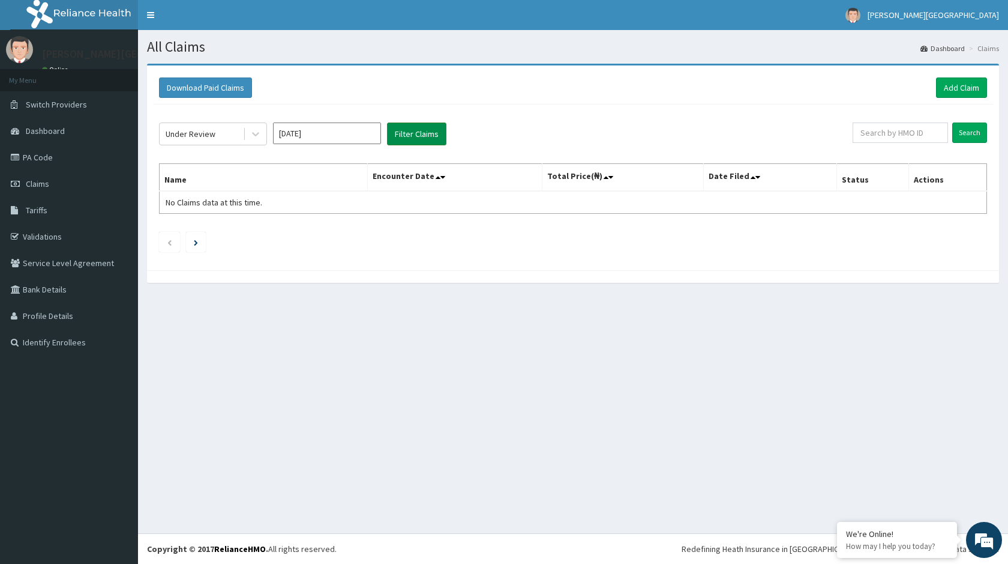
click at [409, 137] on button "Filter Claims" at bounding box center [416, 133] width 59 height 23
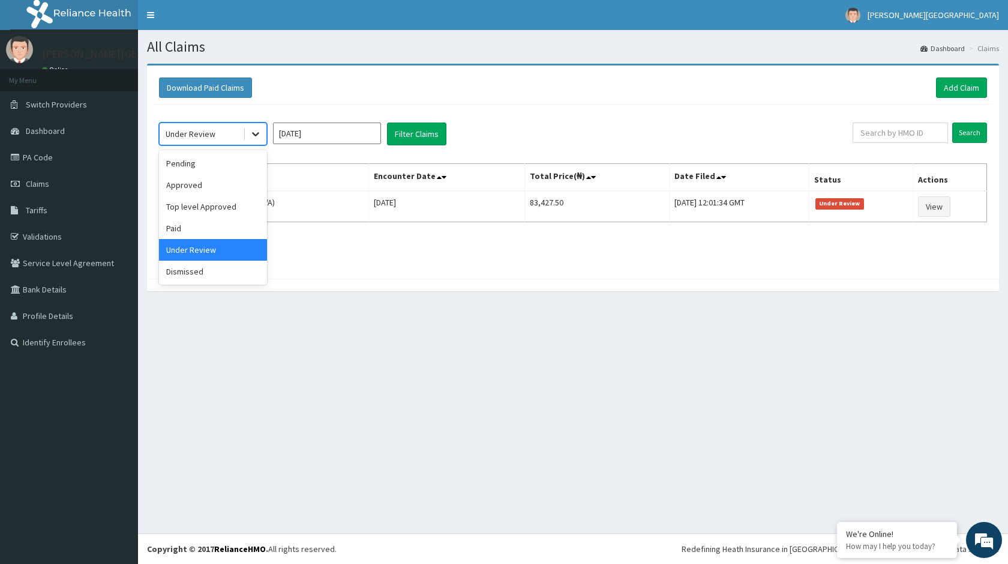
click at [257, 134] on icon at bounding box center [255, 135] width 7 height 4
click at [220, 272] on div "Dismissed" at bounding box center [213, 271] width 108 height 22
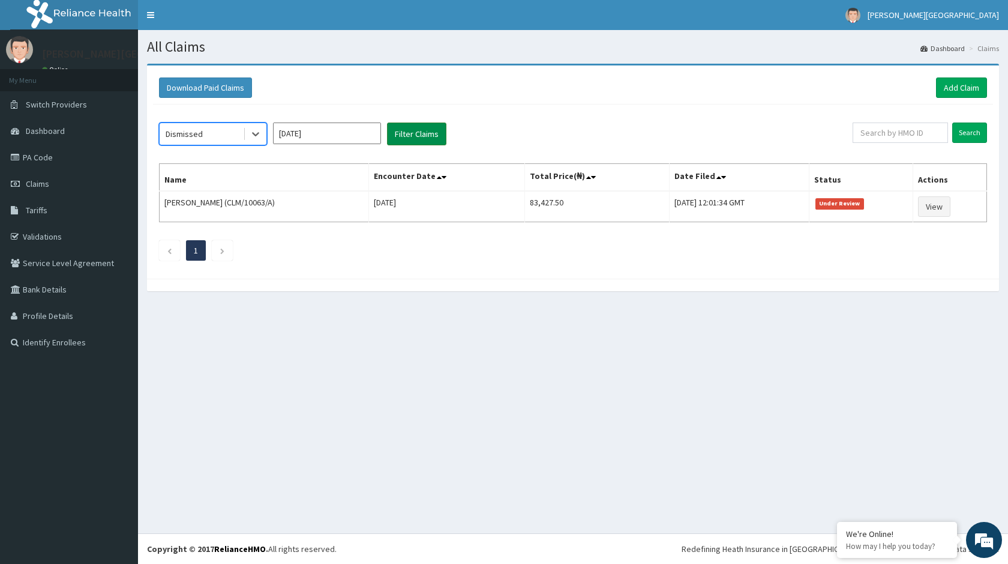
click at [424, 130] on button "Filter Claims" at bounding box center [416, 133] width 59 height 23
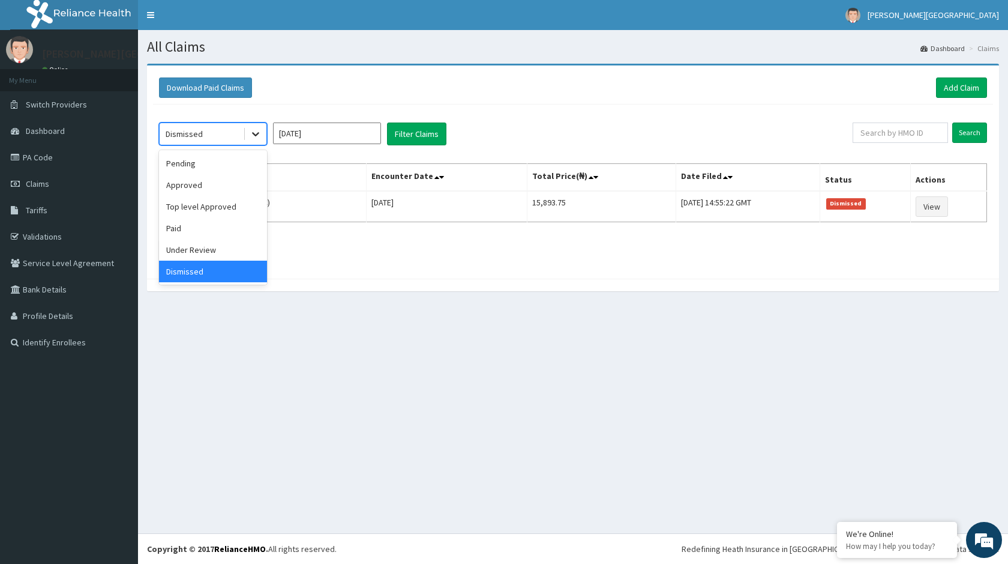
click at [256, 134] on icon at bounding box center [256, 134] width 12 height 12
click at [252, 133] on icon at bounding box center [256, 134] width 12 height 12
click at [259, 130] on icon at bounding box center [256, 134] width 12 height 12
click at [181, 224] on div "Paid" at bounding box center [213, 228] width 108 height 22
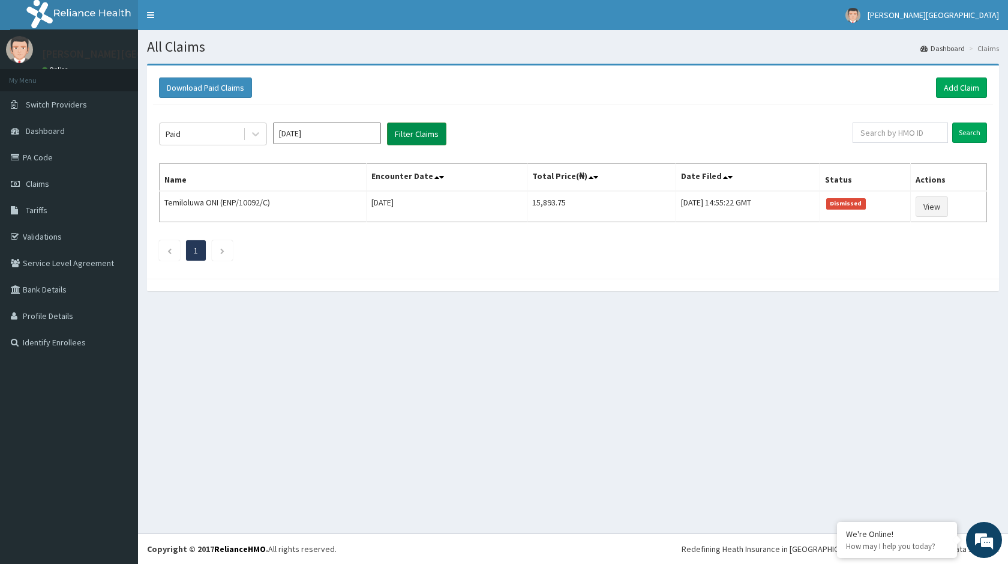
click at [416, 125] on button "Filter Claims" at bounding box center [416, 133] width 59 height 23
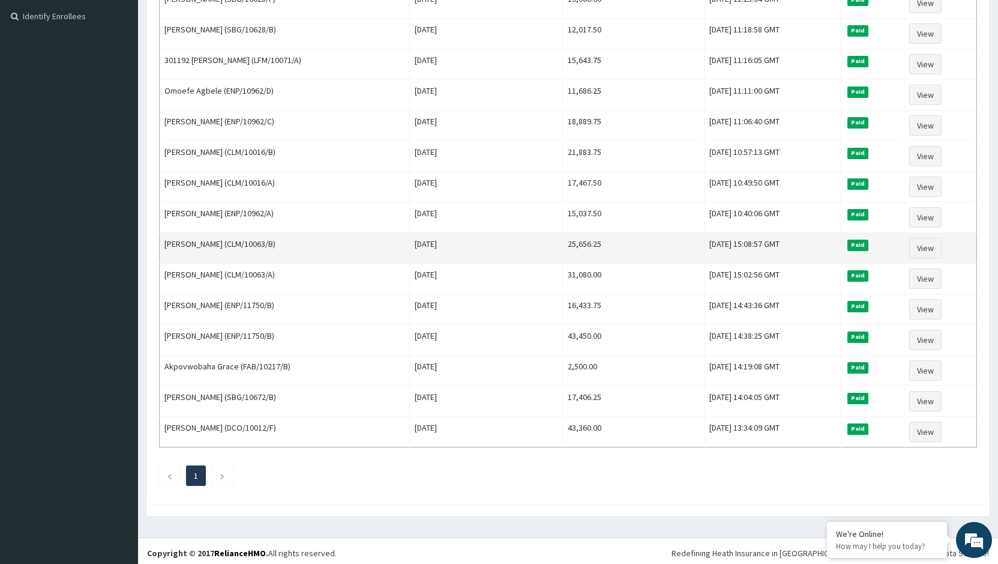
scroll to position [330, 0]
